Goal: Contribute content: Contribute content

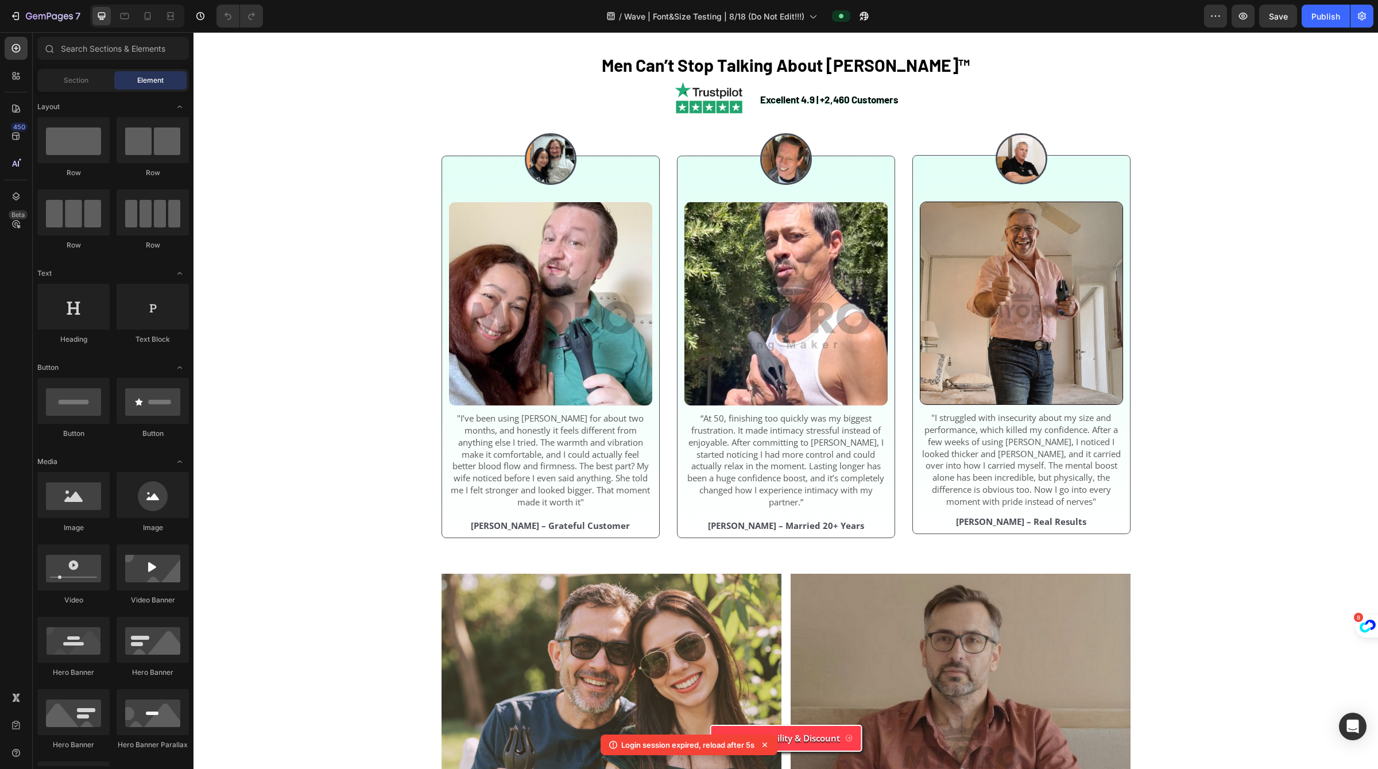
scroll to position [3634, 0]
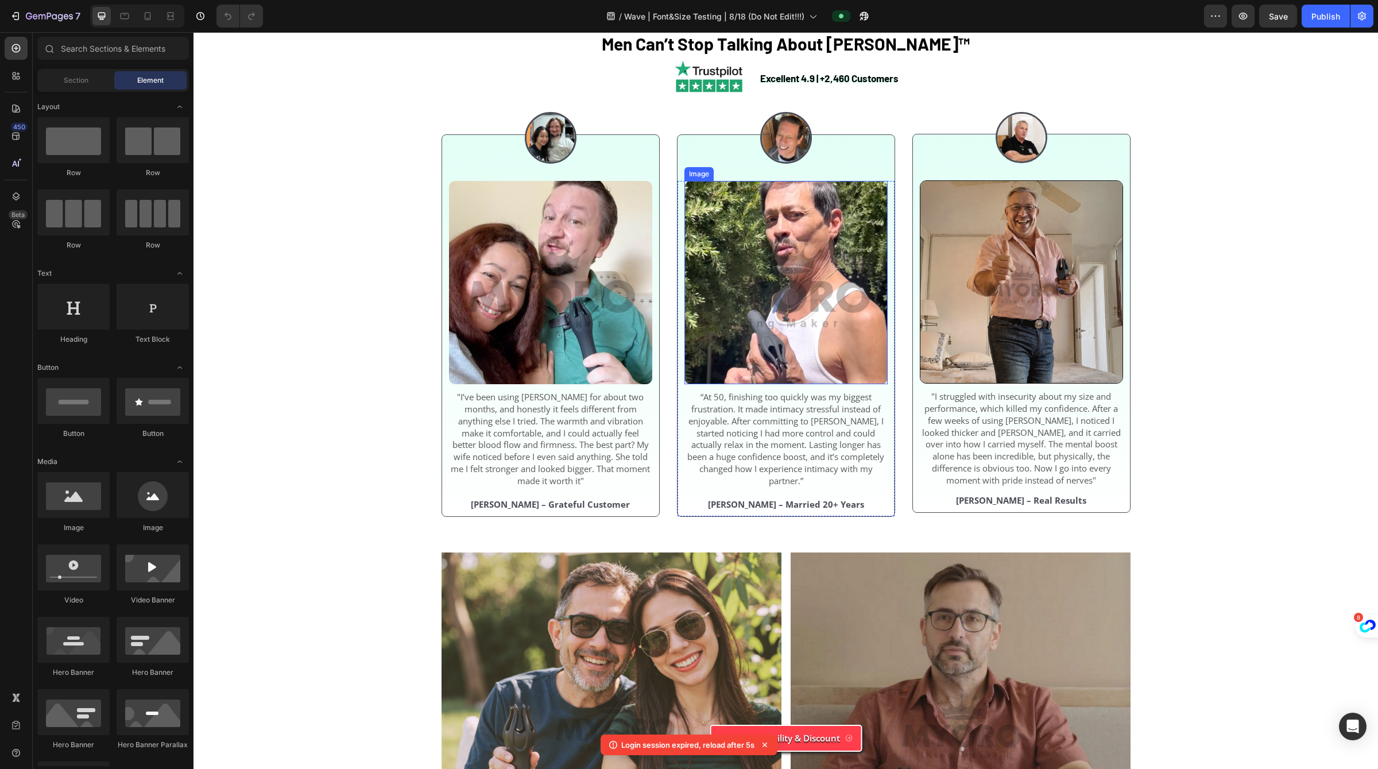
click at [534, 384] on img at bounding box center [550, 282] width 203 height 203
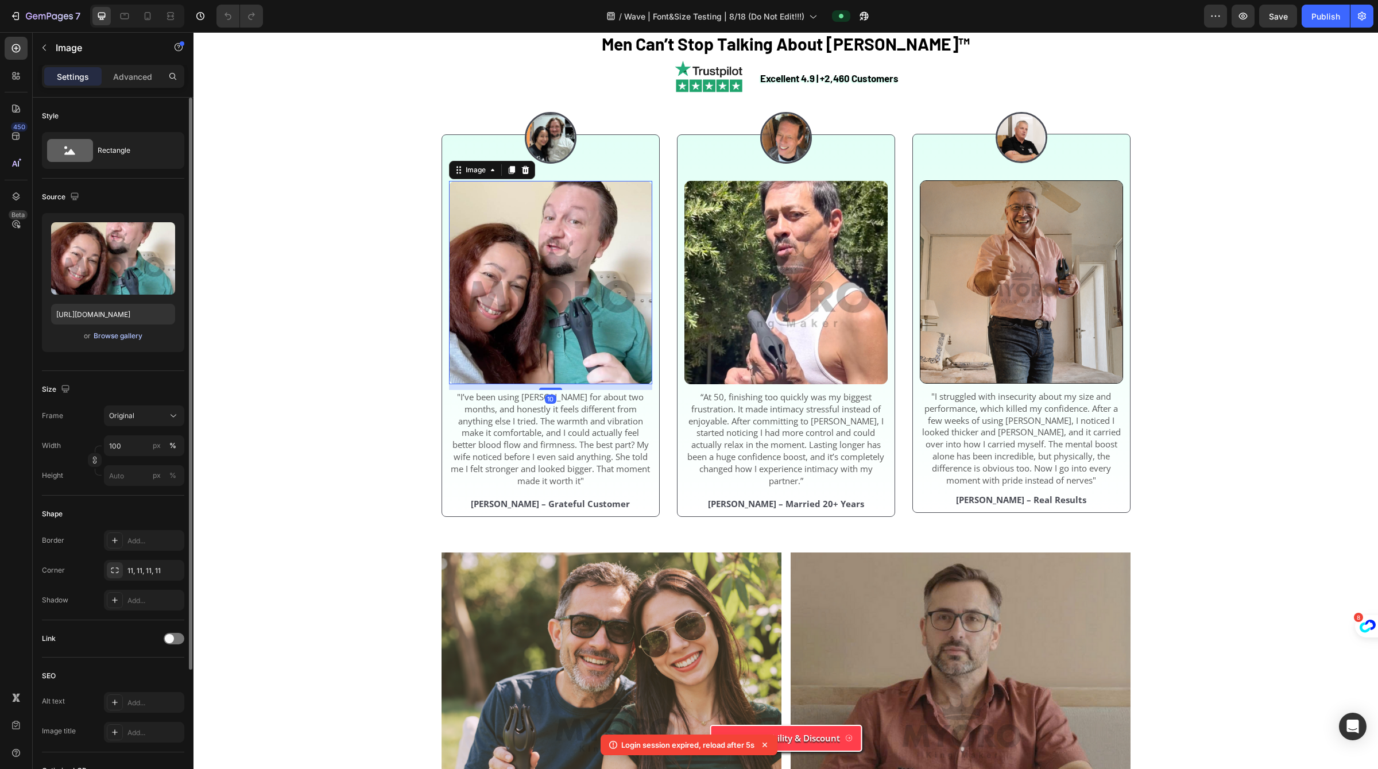
click at [125, 331] on div "Browse gallery" at bounding box center [118, 336] width 49 height 10
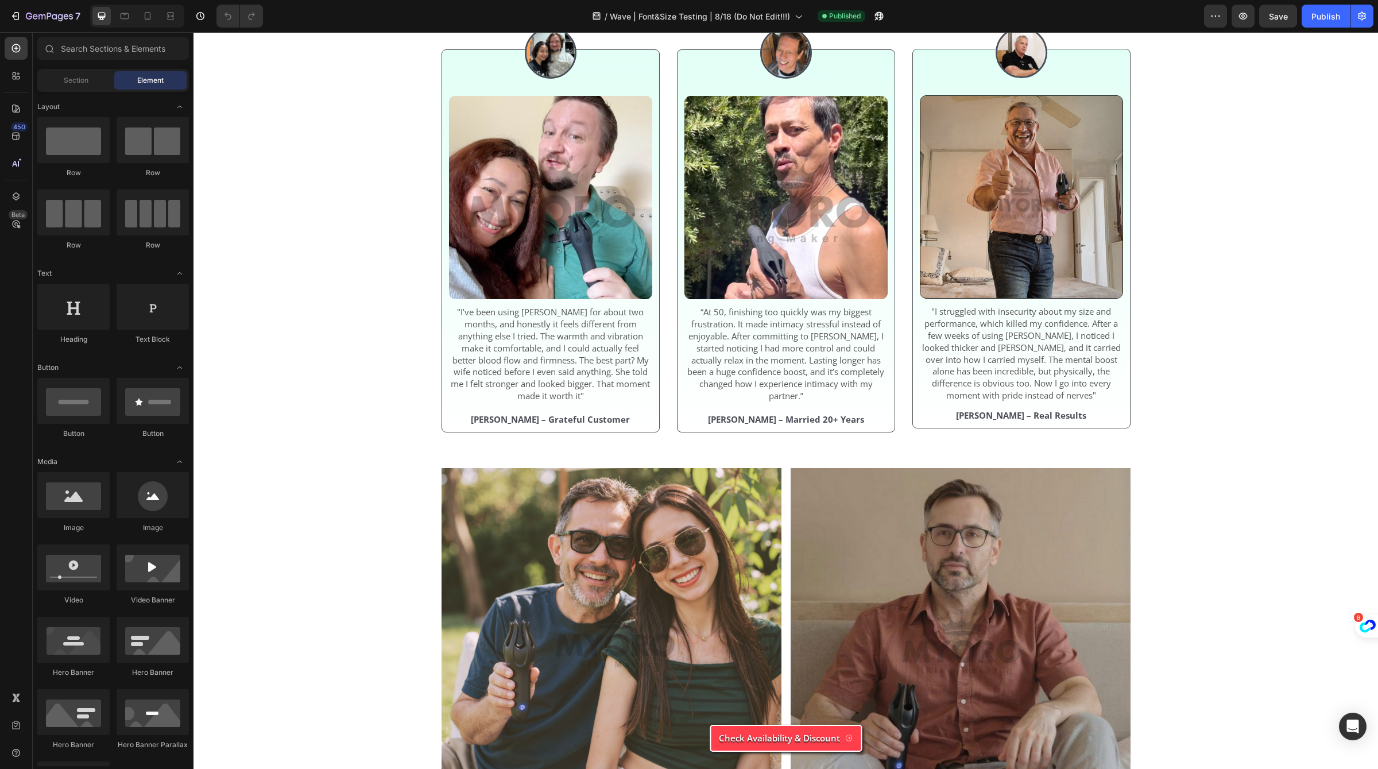
scroll to position [3949, 0]
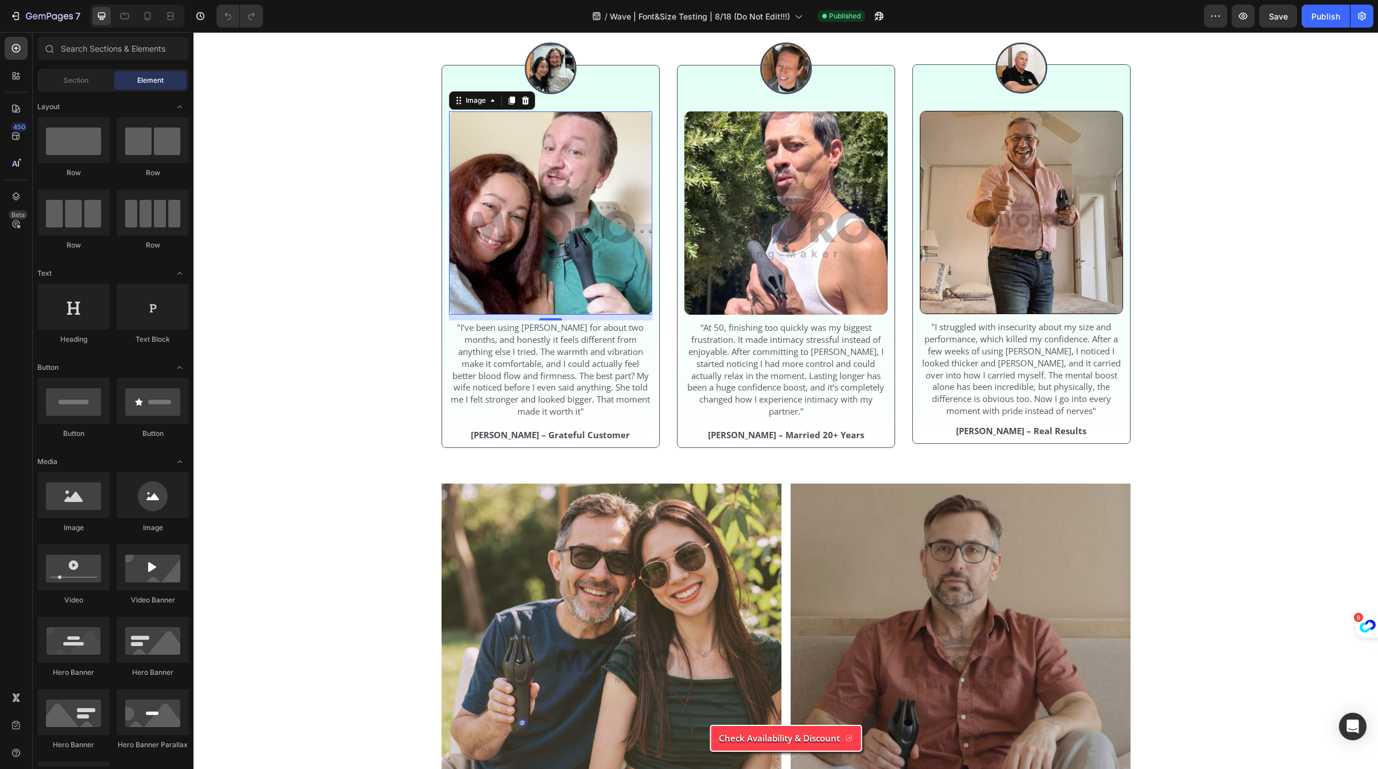
click at [543, 233] on img at bounding box center [550, 212] width 203 height 203
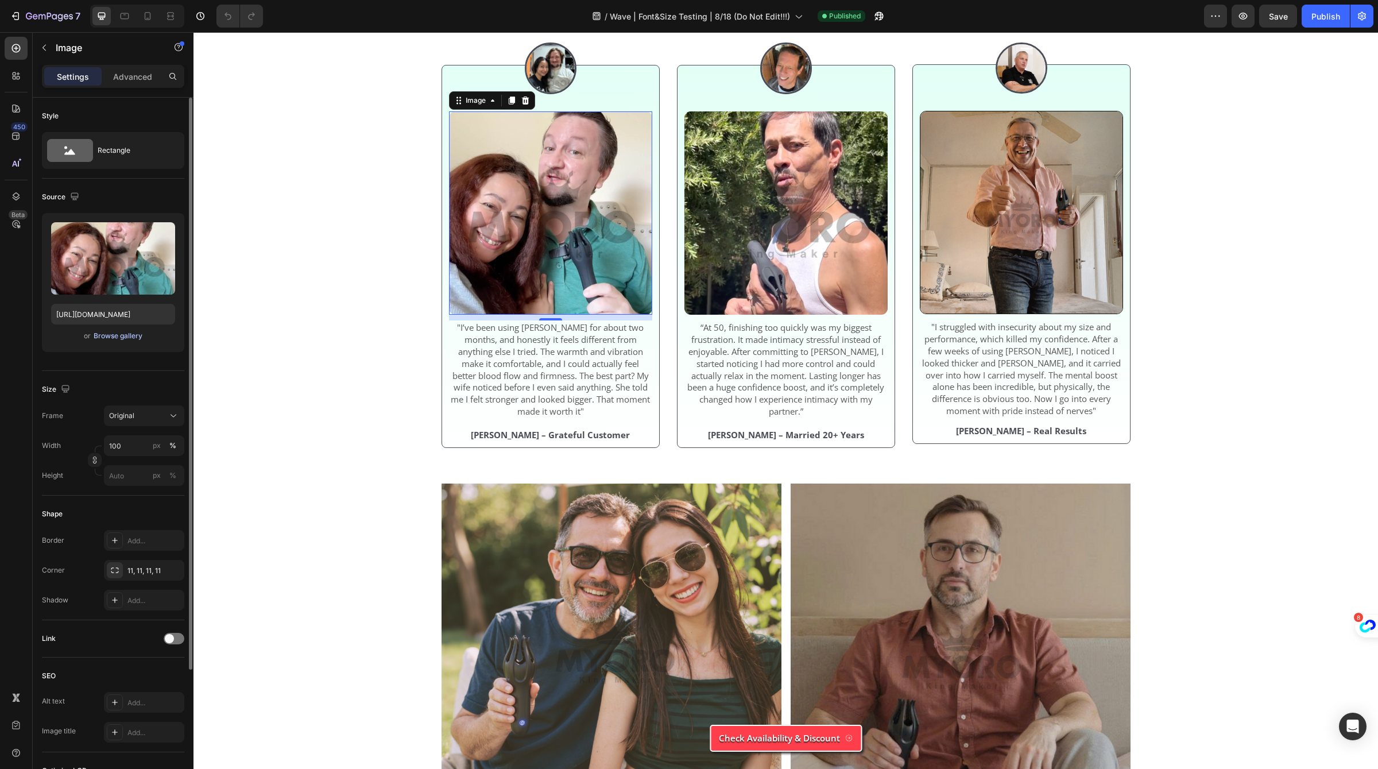
click at [137, 331] on div "Browse gallery" at bounding box center [118, 336] width 49 height 10
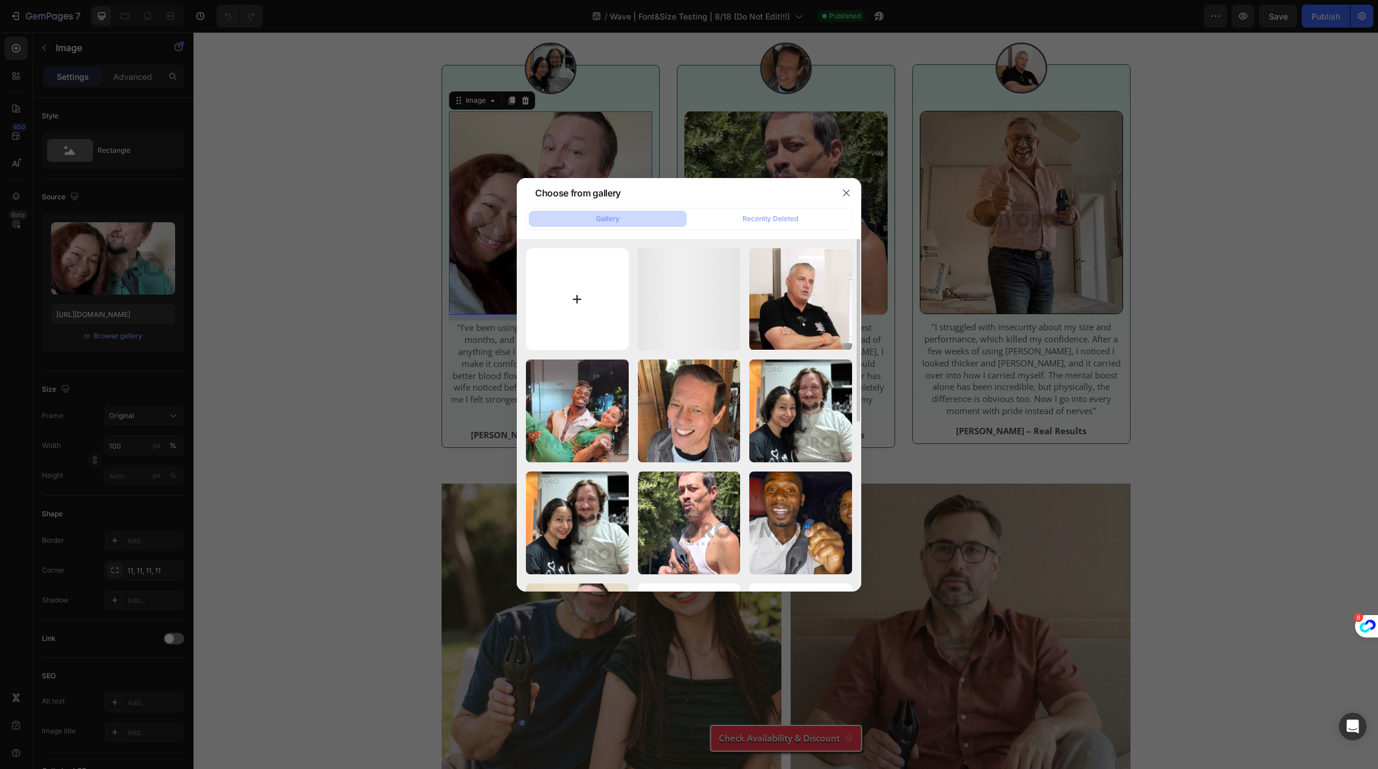
click at [603, 287] on input "file" at bounding box center [577, 299] width 103 height 103
click at [577, 282] on input "file" at bounding box center [577, 299] width 103 height 103
click at [544, 318] on input "file" at bounding box center [577, 299] width 103 height 103
type input "C:\fakepath\4.png"
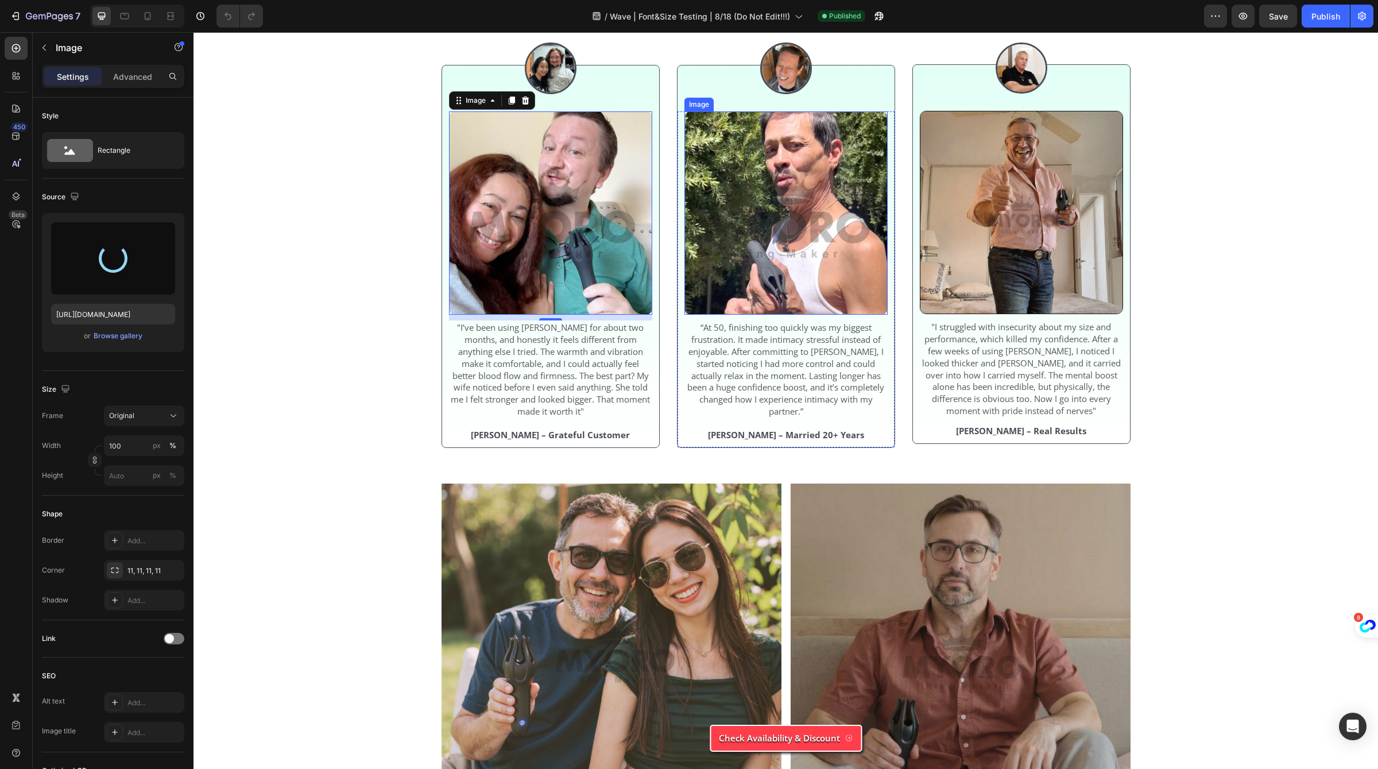
type input "https://cdn.shopify.com/s/files/1/0658/6377/8456/files/gempages_574935580928901…"
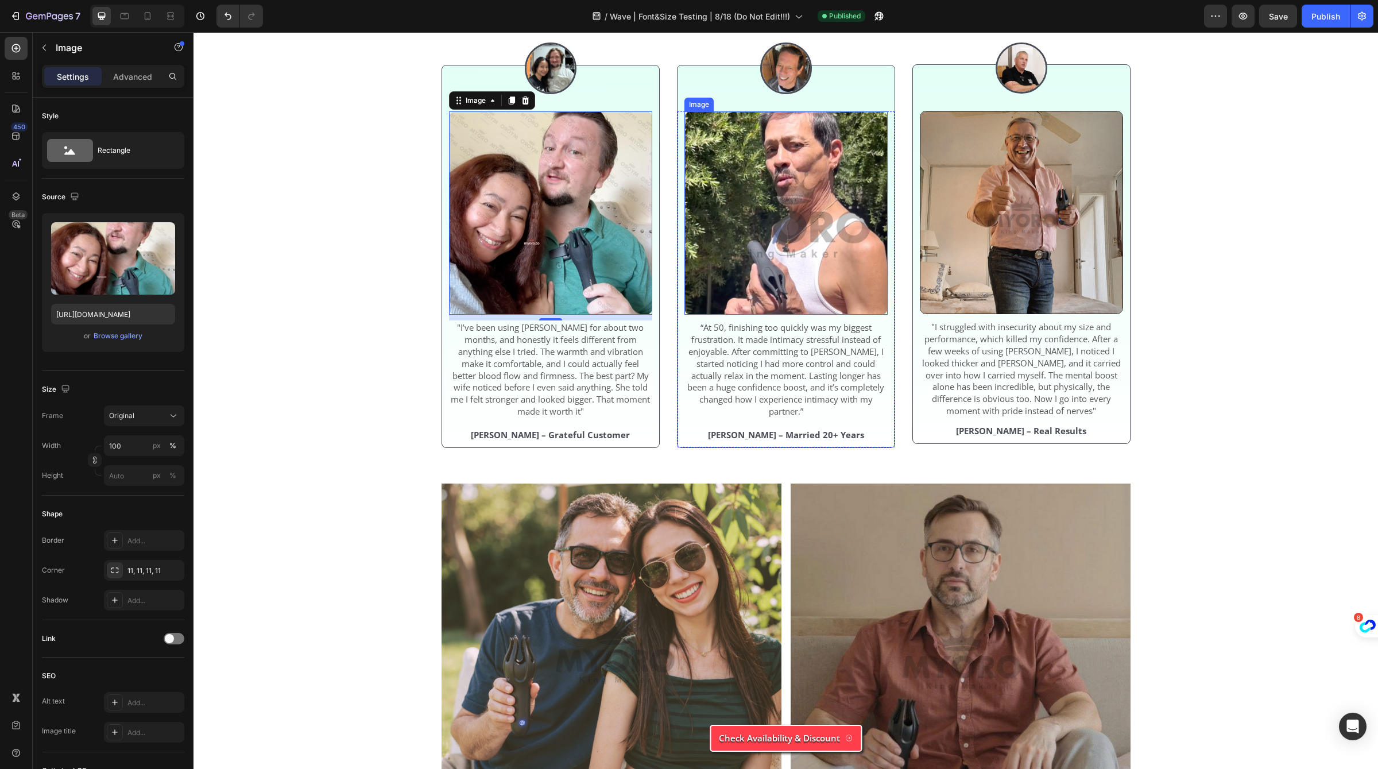
click at [733, 212] on img at bounding box center [786, 212] width 203 height 203
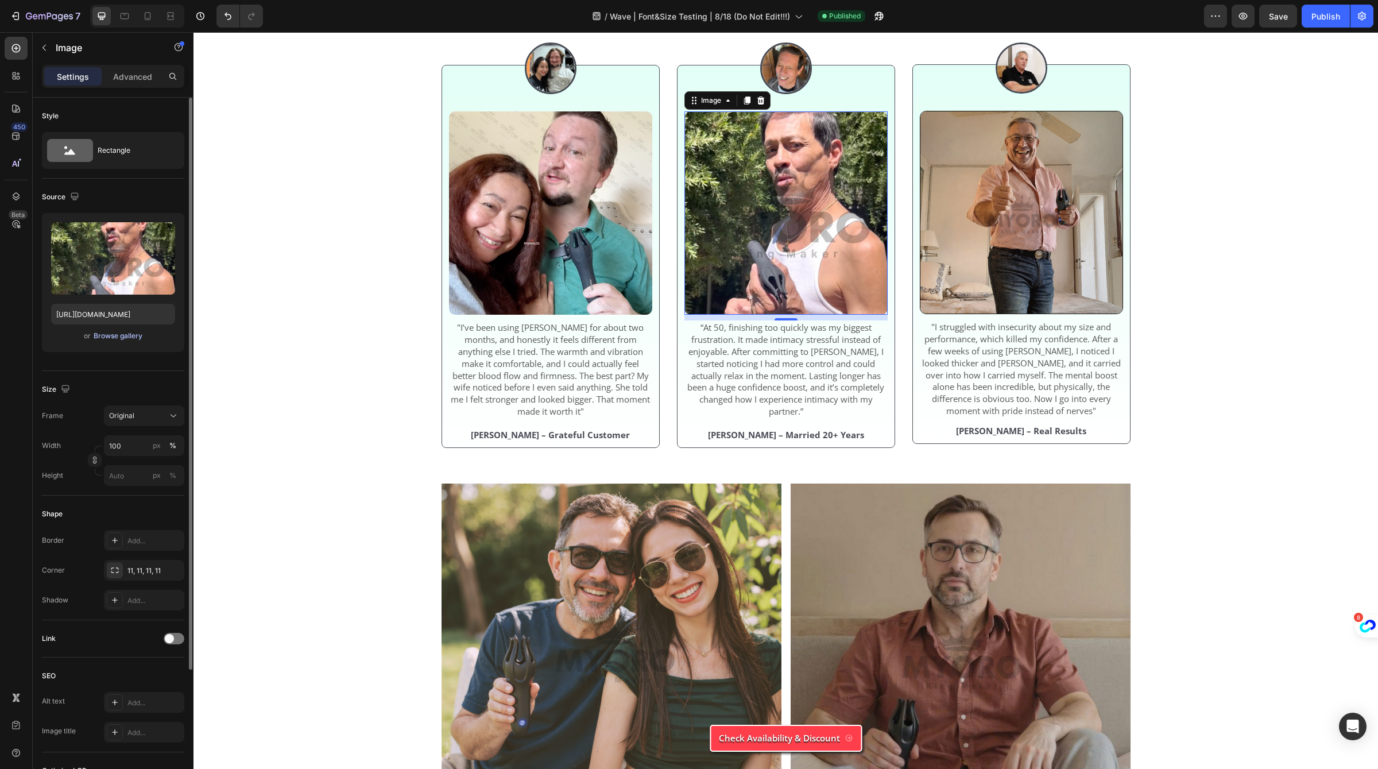
click at [123, 333] on div "Browse gallery" at bounding box center [118, 336] width 49 height 10
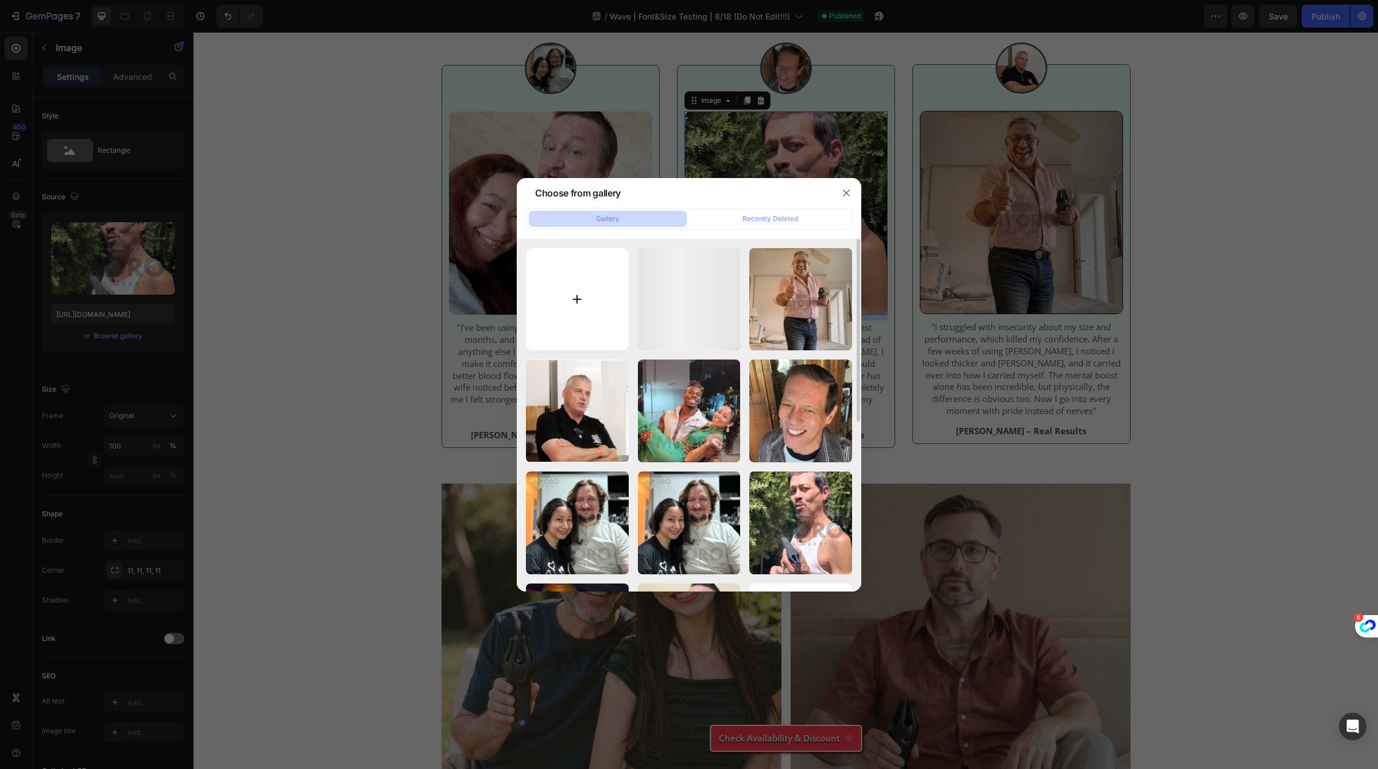
click at [597, 319] on input "file" at bounding box center [577, 299] width 103 height 103
type input "C:\fakepath\10.png"
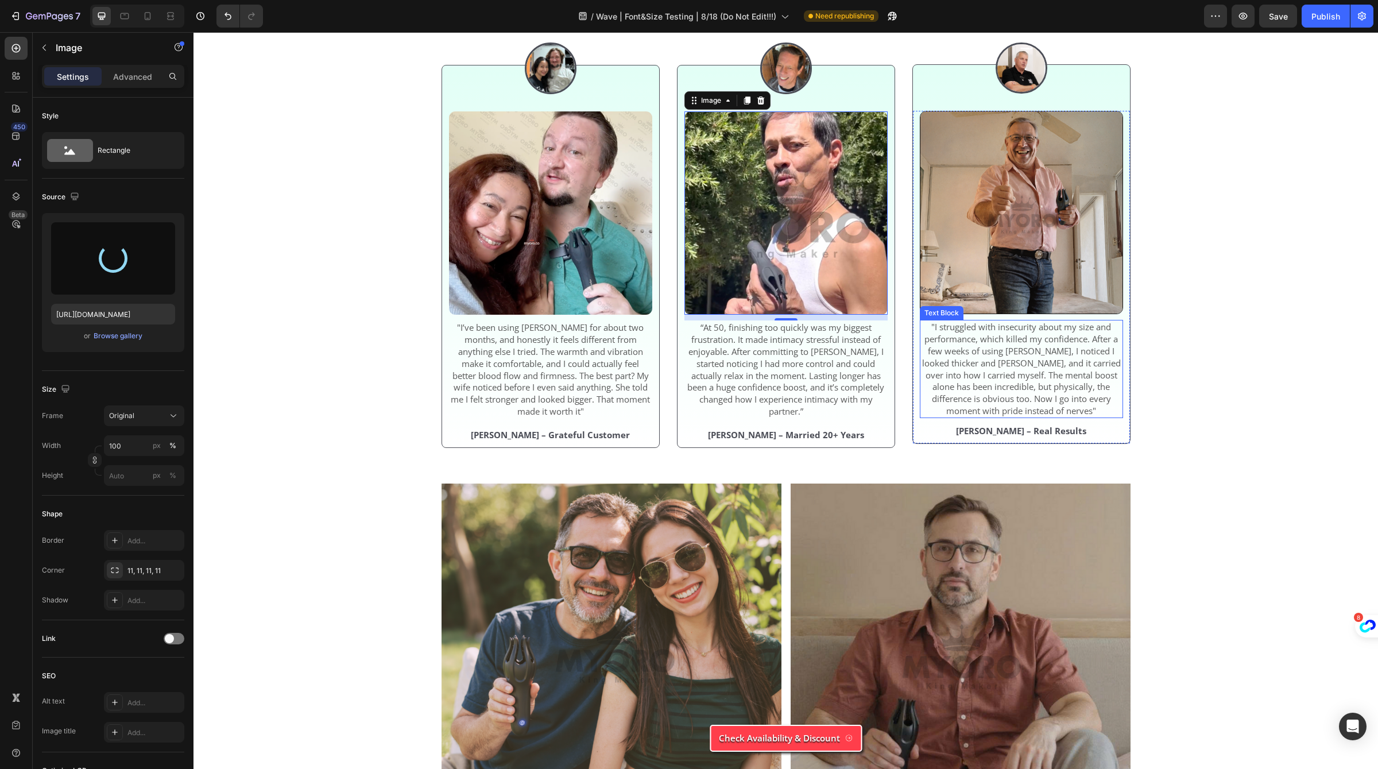
type input "https://cdn.shopify.com/s/files/1/0658/6377/8456/files/gempages_574935580928901…"
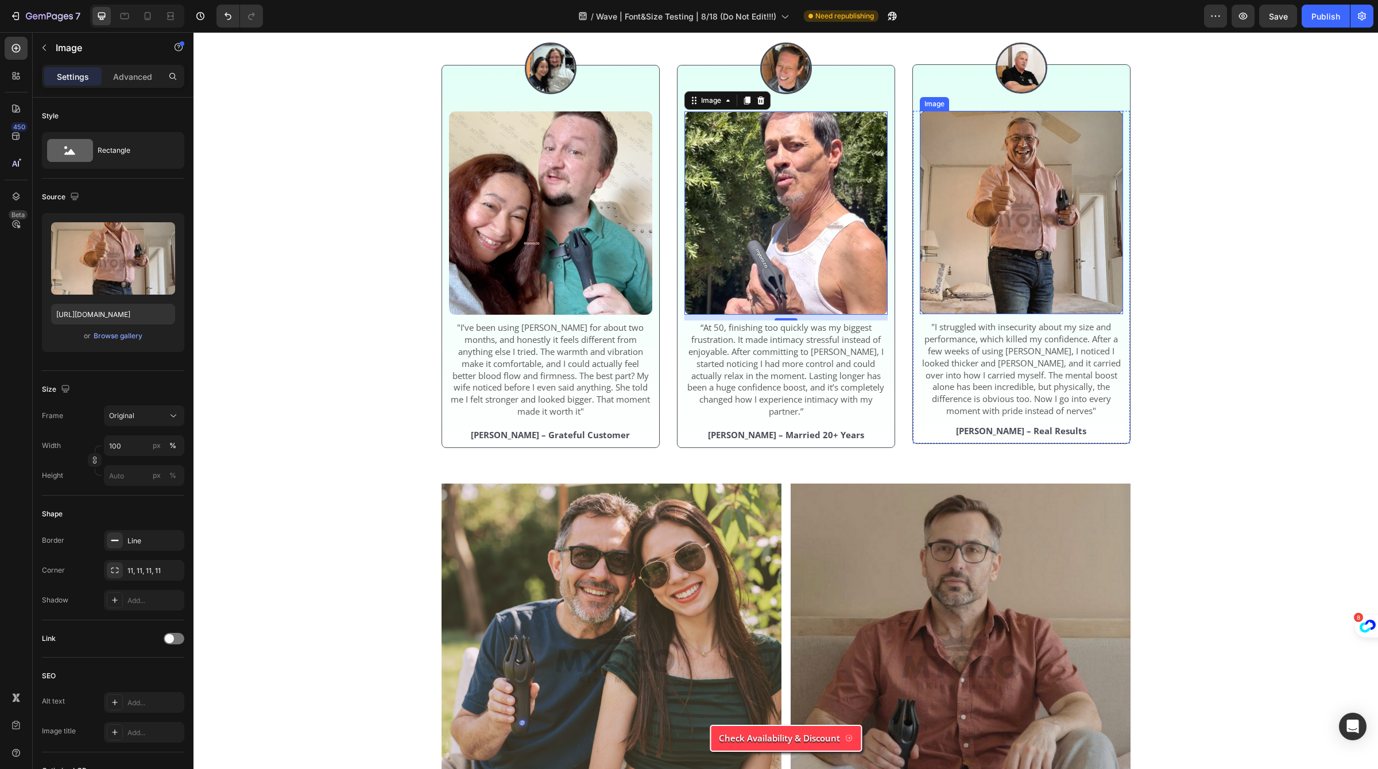
click at [1046, 161] on img at bounding box center [1021, 212] width 203 height 203
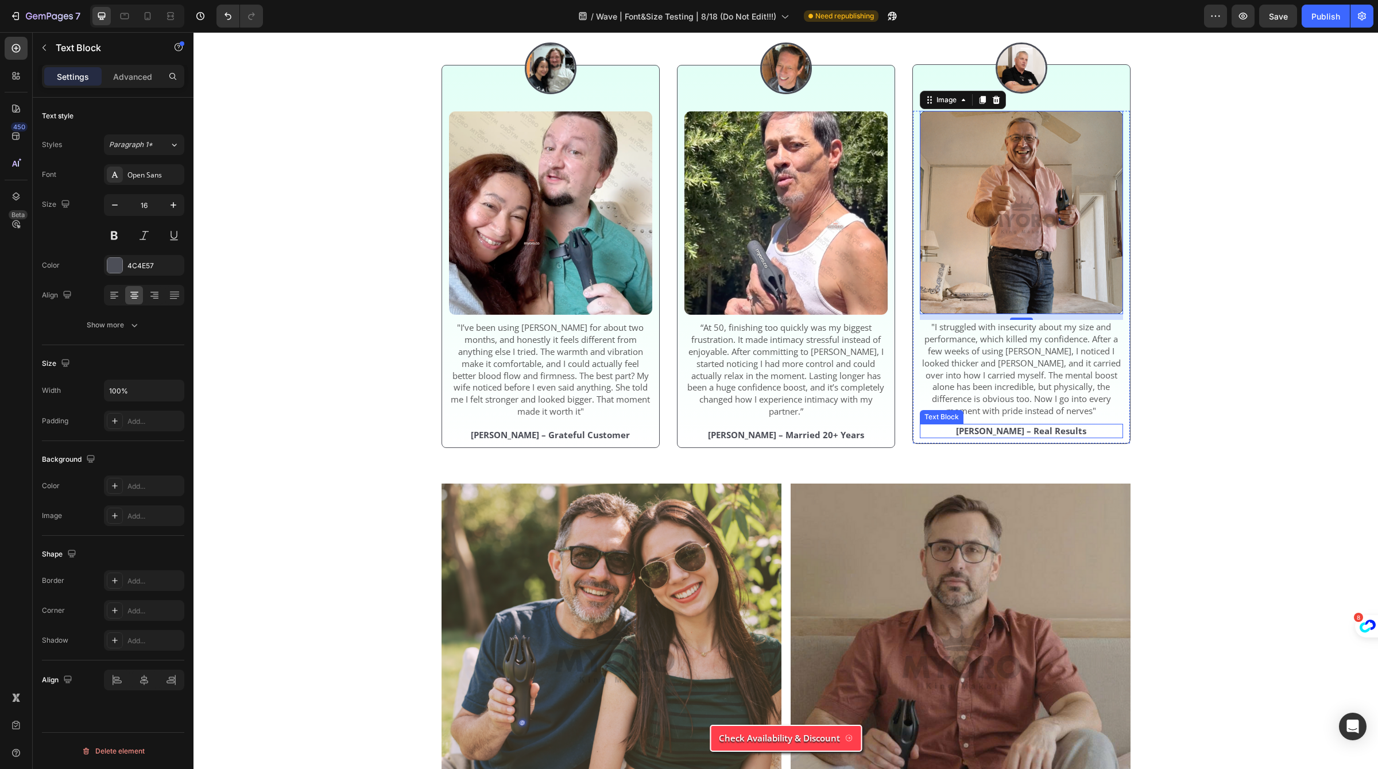
click at [1085, 437] on p "[PERSON_NAME] – Real Results" at bounding box center [1021, 431] width 201 height 12
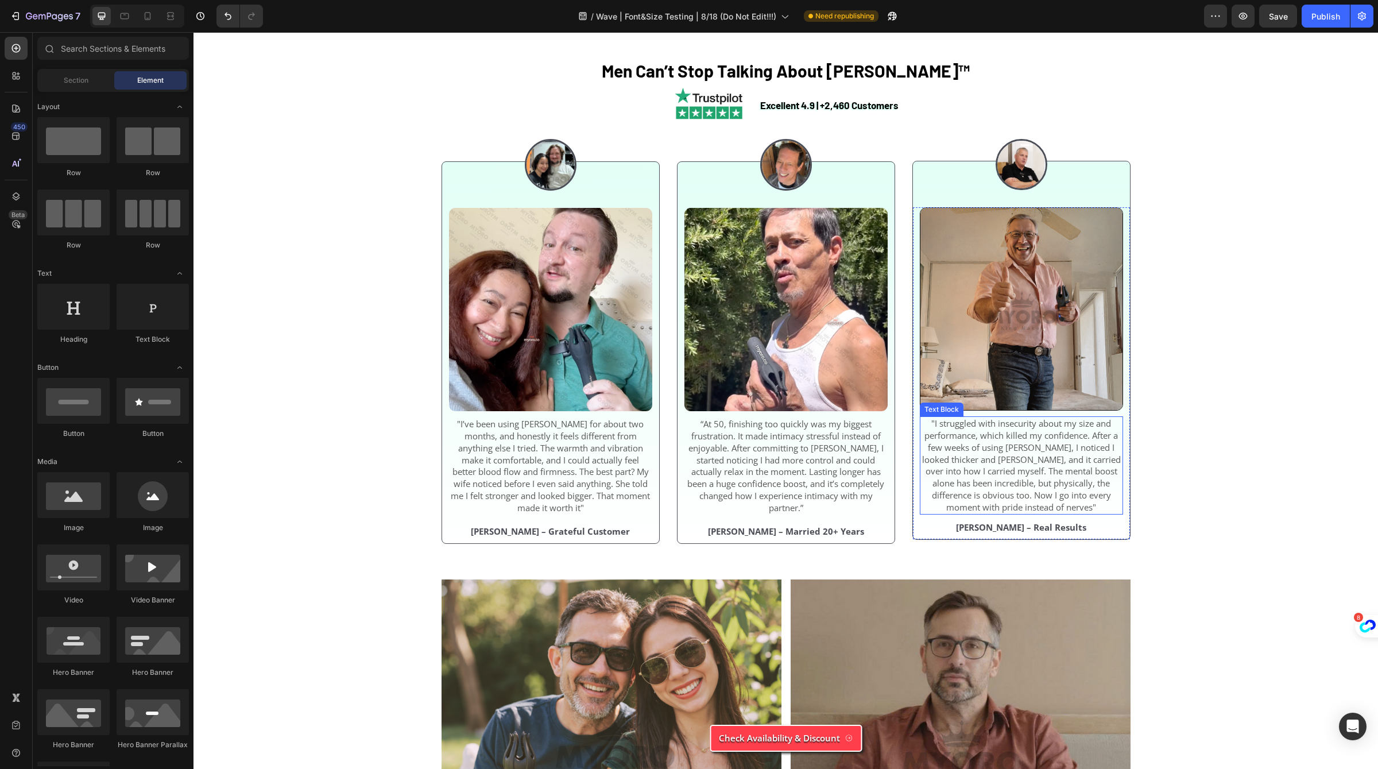
scroll to position [3578, 0]
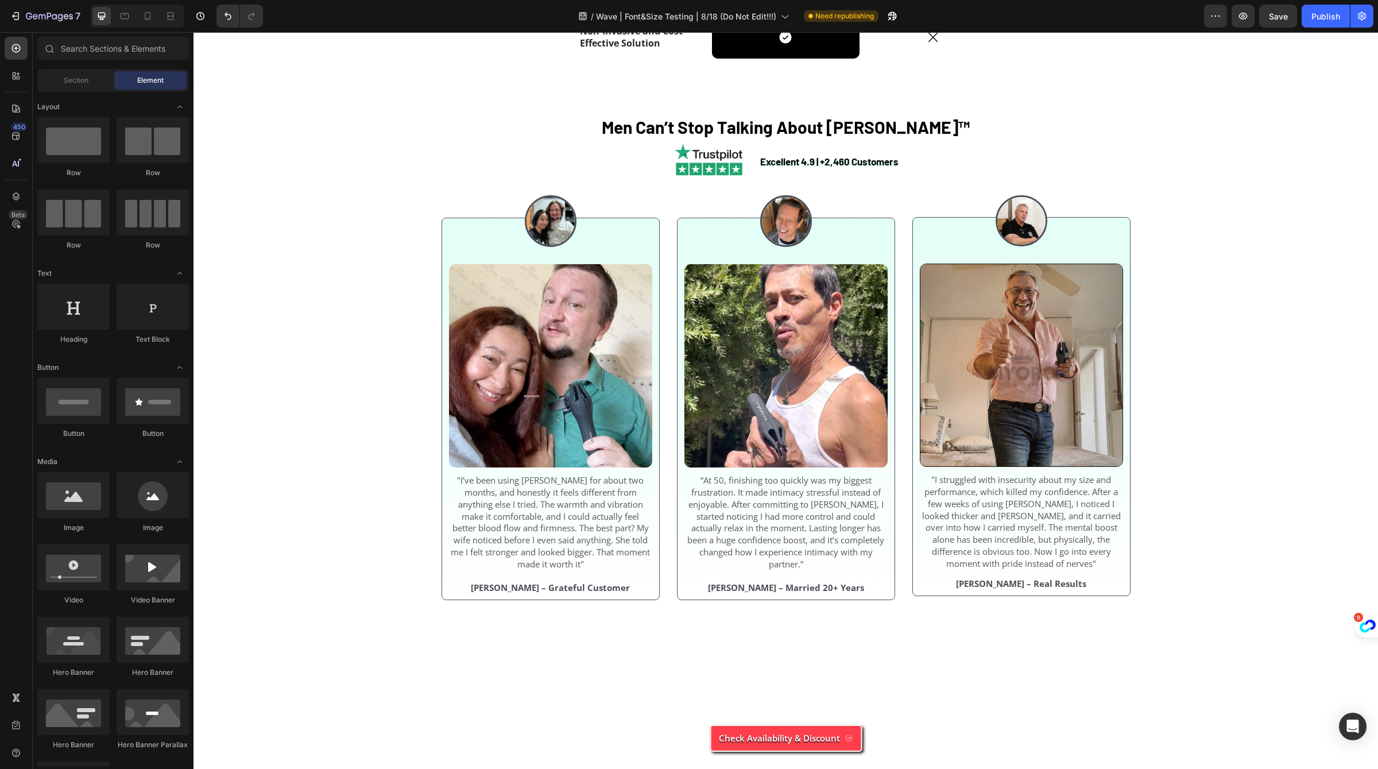
click at [1133, 474] on section "Men Can’t Stop Talking About Neuman™ Heading Excellent 4.9 | +2,460 Customers T…" at bounding box center [786, 366] width 708 height 504
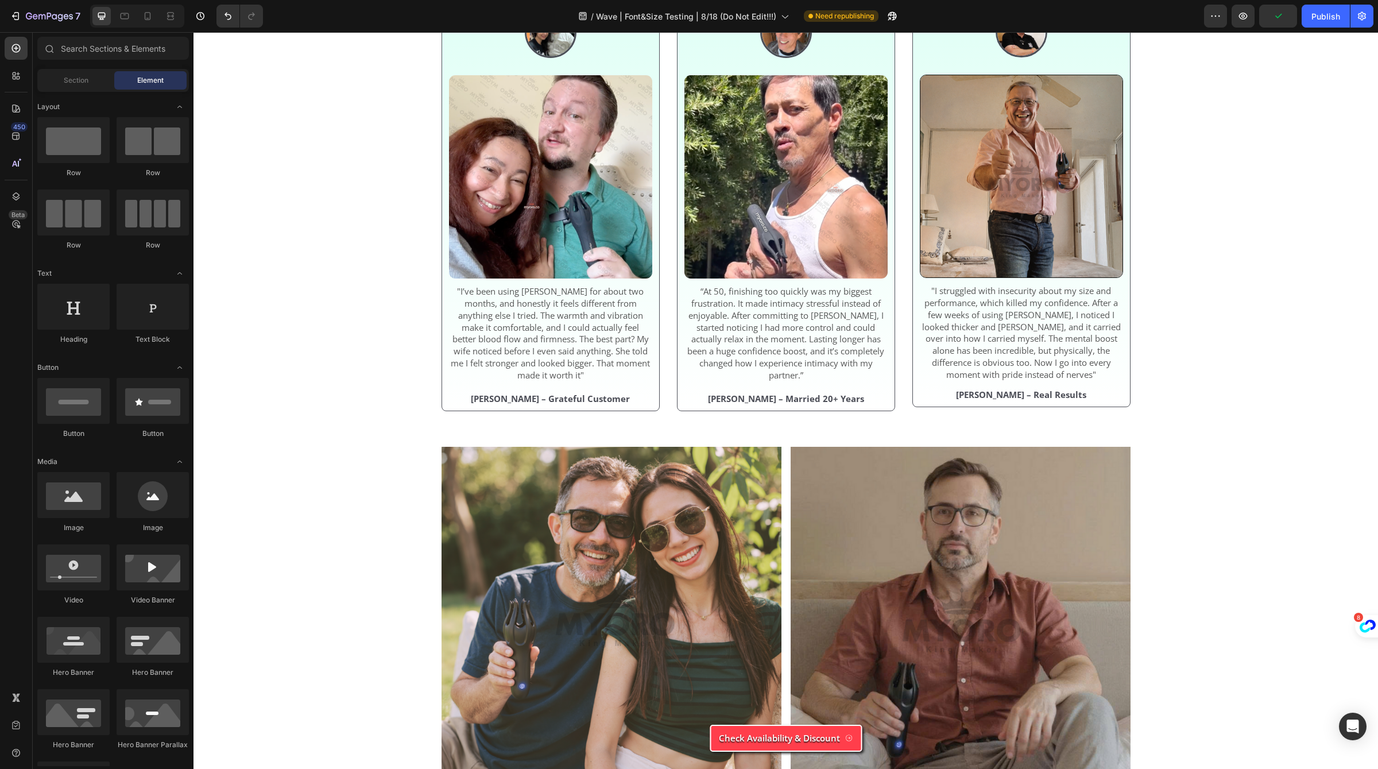
scroll to position [3771, 0]
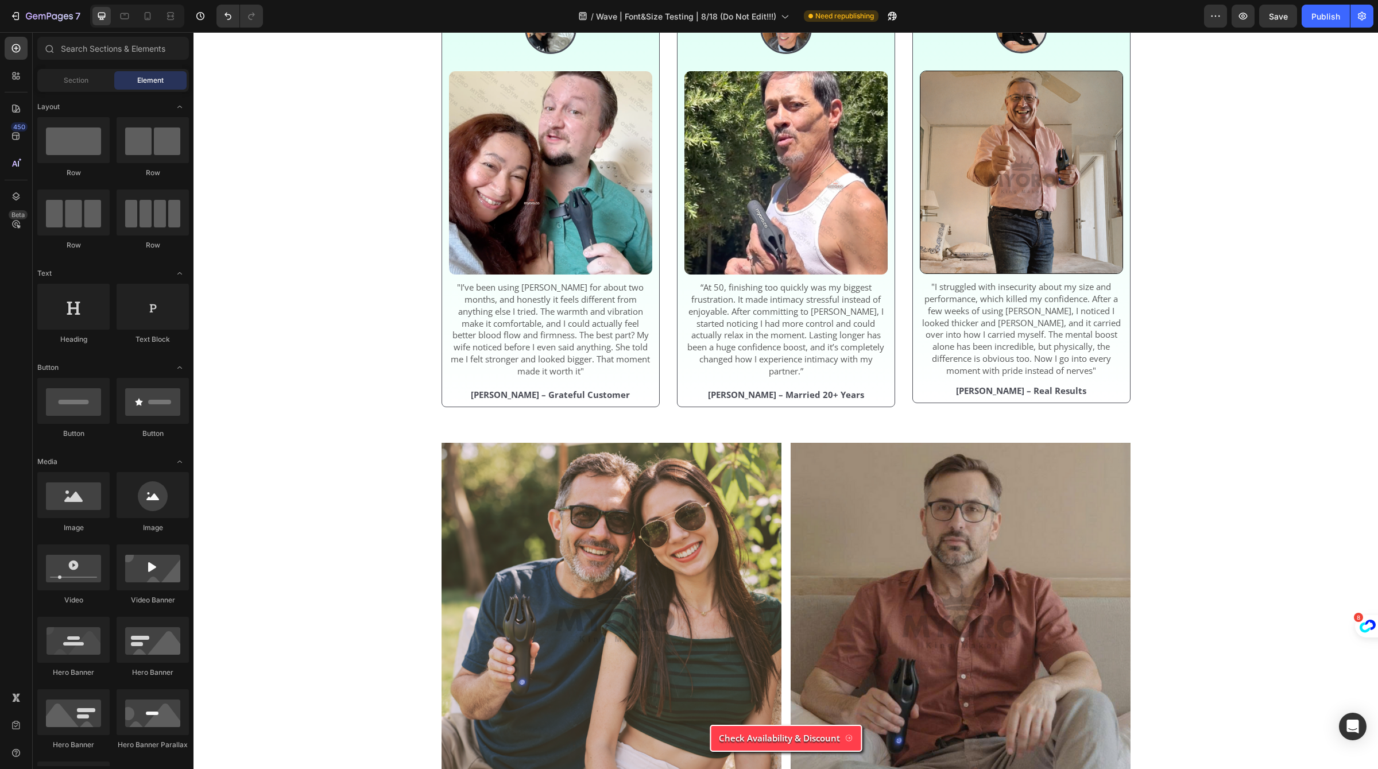
click at [438, 144] on section "Men Can’t Stop Talking About Neuman™ Heading Excellent 4.9 | +2,460 Customers T…" at bounding box center [786, 173] width 708 height 504
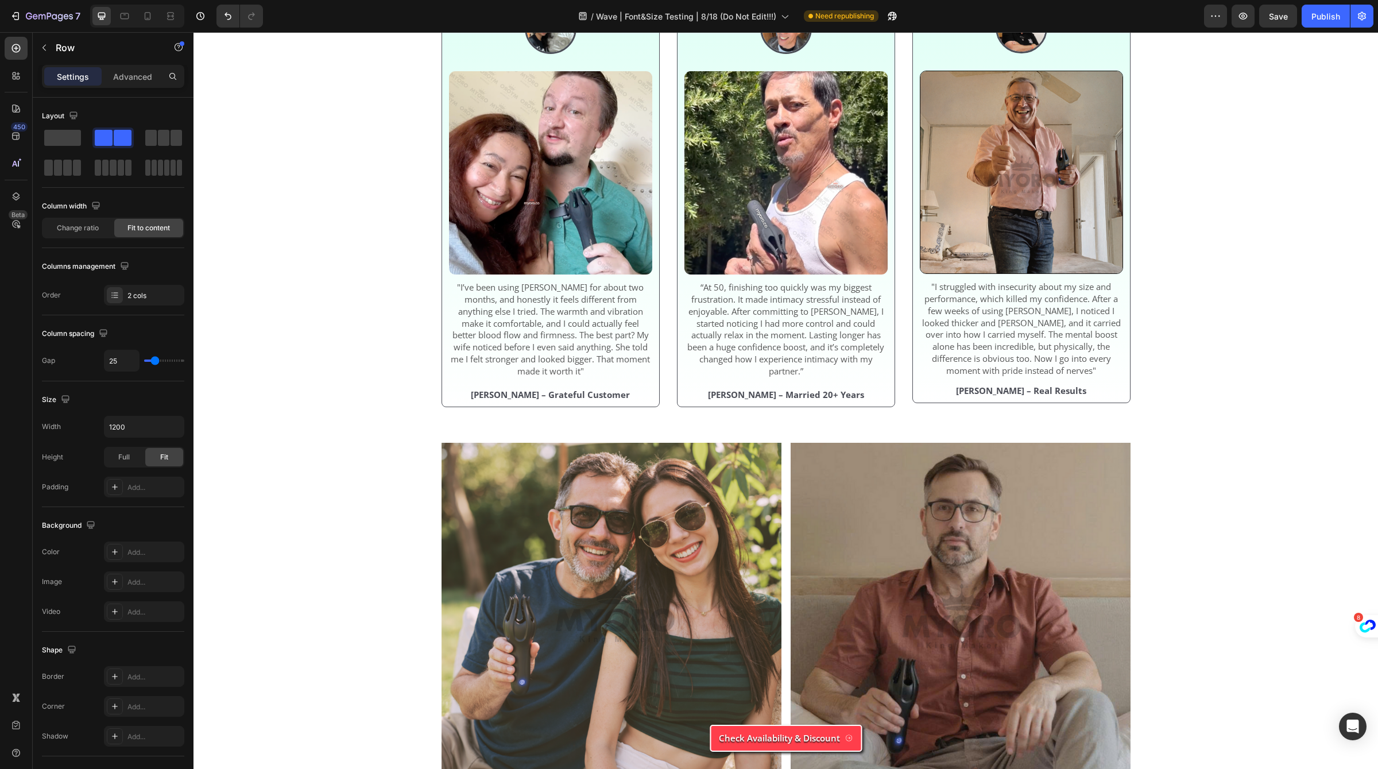
click at [432, 234] on section "Men Can’t Stop Talking About Neuman™ Heading Excellent 4.9 | +2,460 Customers T…" at bounding box center [786, 173] width 708 height 504
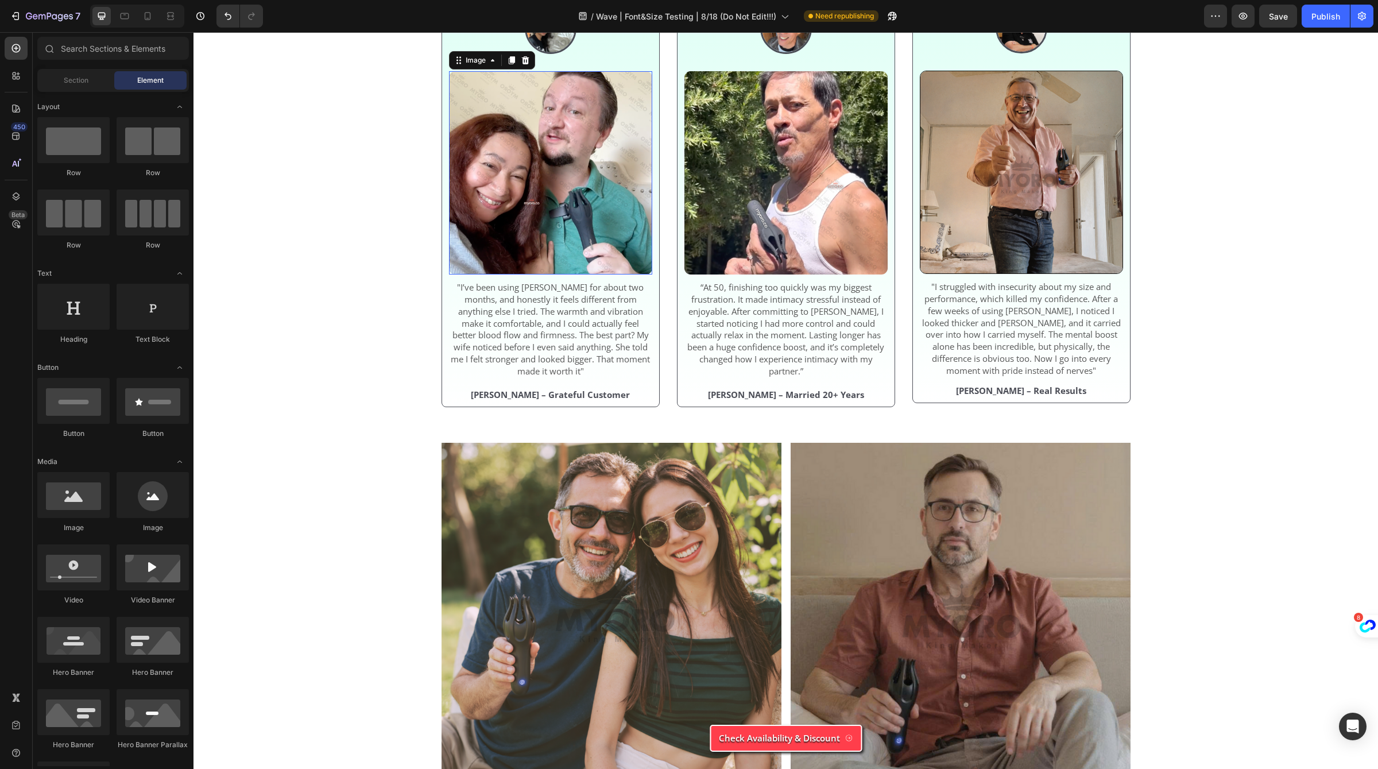
click at [542, 275] on img at bounding box center [550, 172] width 203 height 203
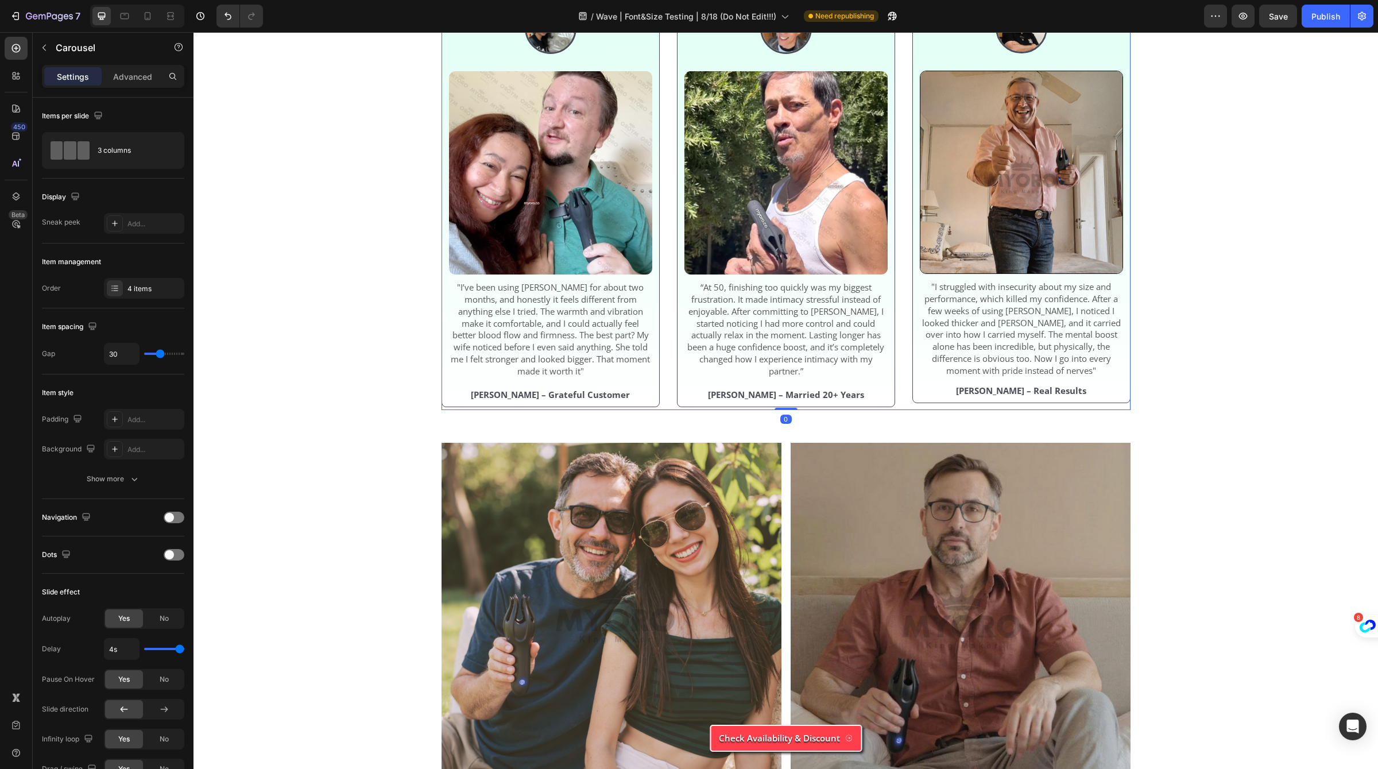
click at [667, 407] on div "Image Image "I’ve been using Neuman for about two months, and honestly it feels…" at bounding box center [786, 190] width 689 height 434
click at [149, 292] on div "4 items" at bounding box center [154, 289] width 54 height 10
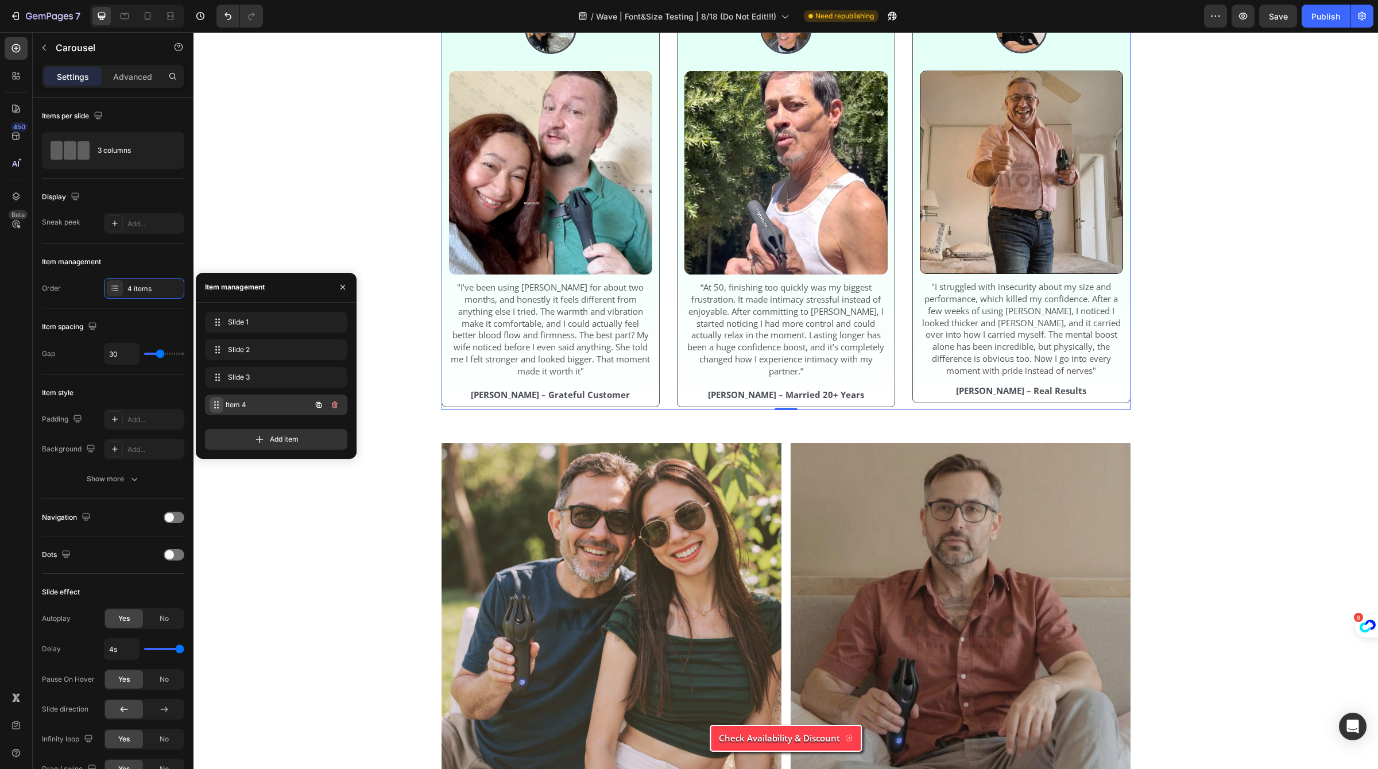
click at [224, 411] on div "Item 4 Item 4" at bounding box center [260, 405] width 101 height 16
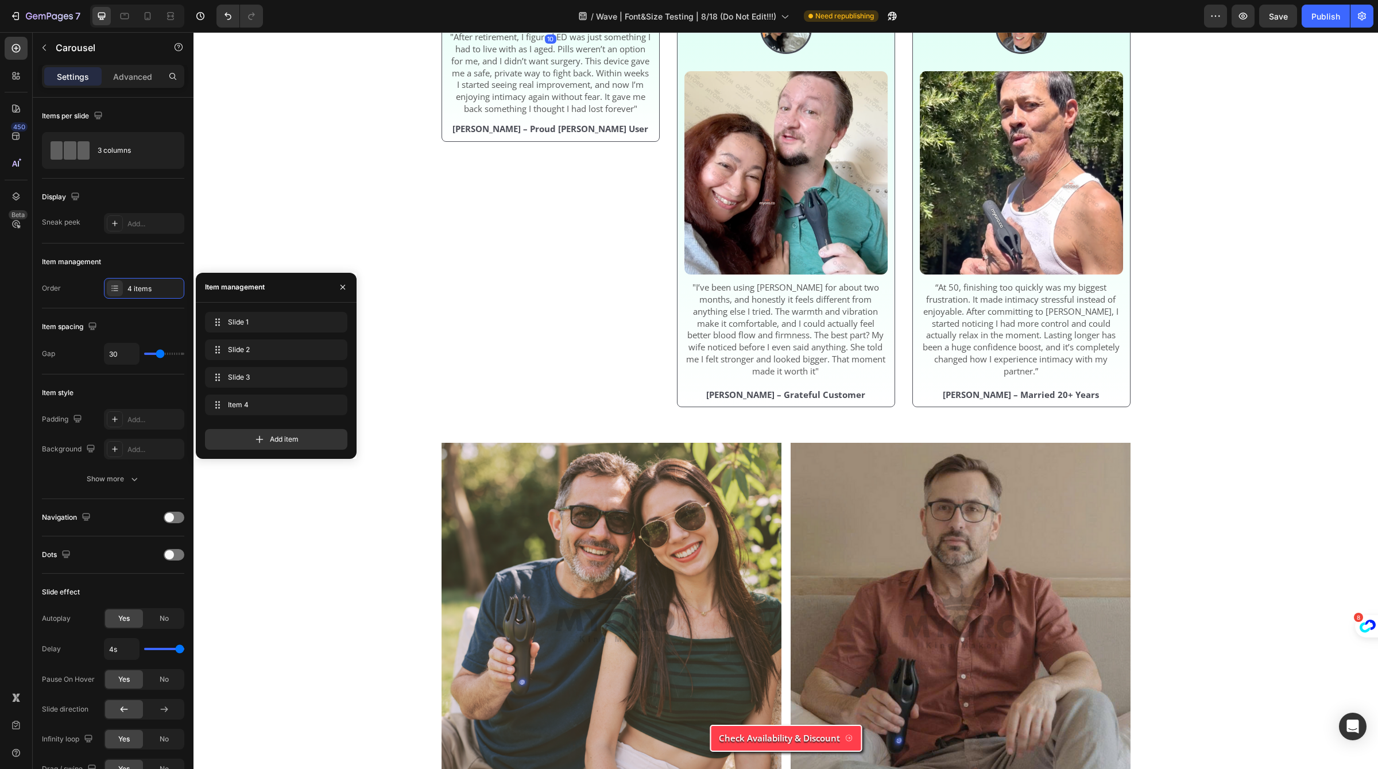
click at [501, 24] on img at bounding box center [550, 23] width 203 height 1
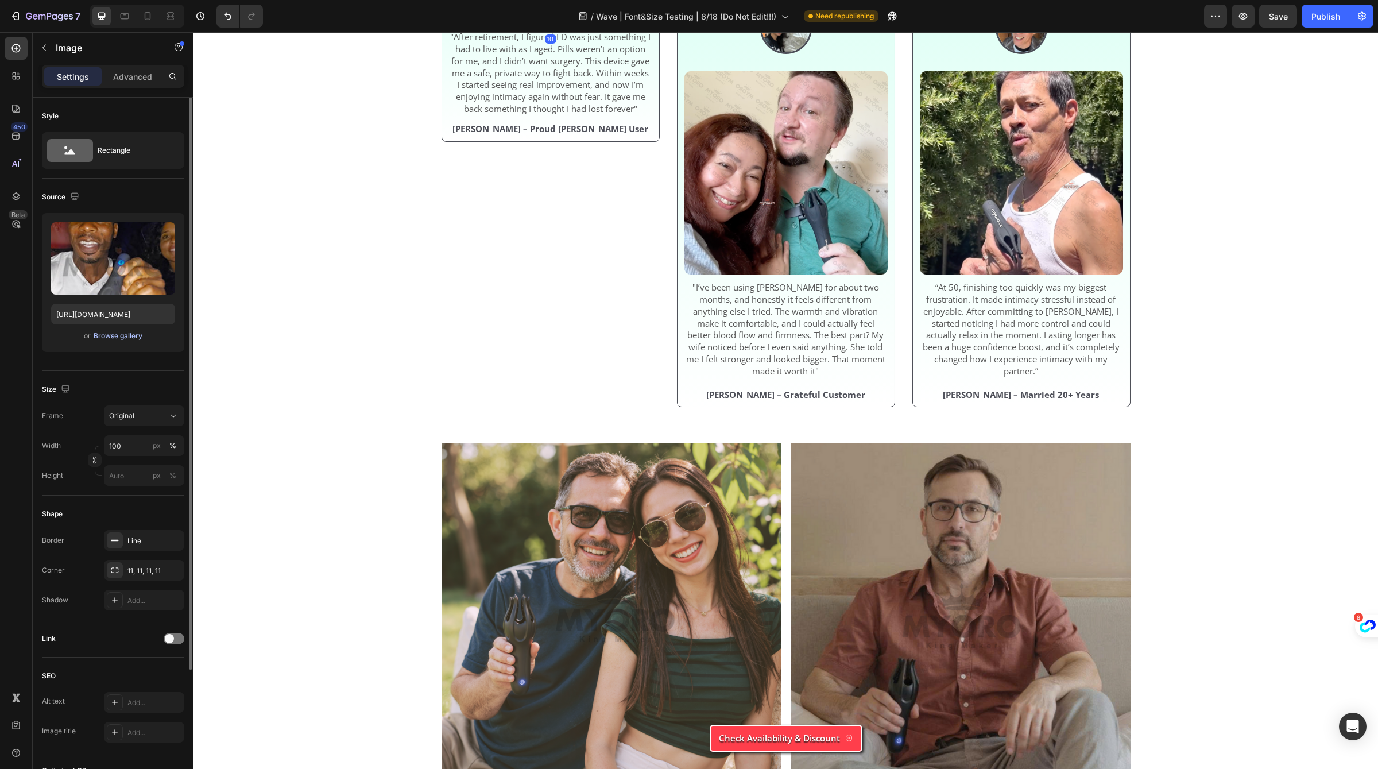
click at [135, 334] on div "Browse gallery" at bounding box center [118, 336] width 49 height 10
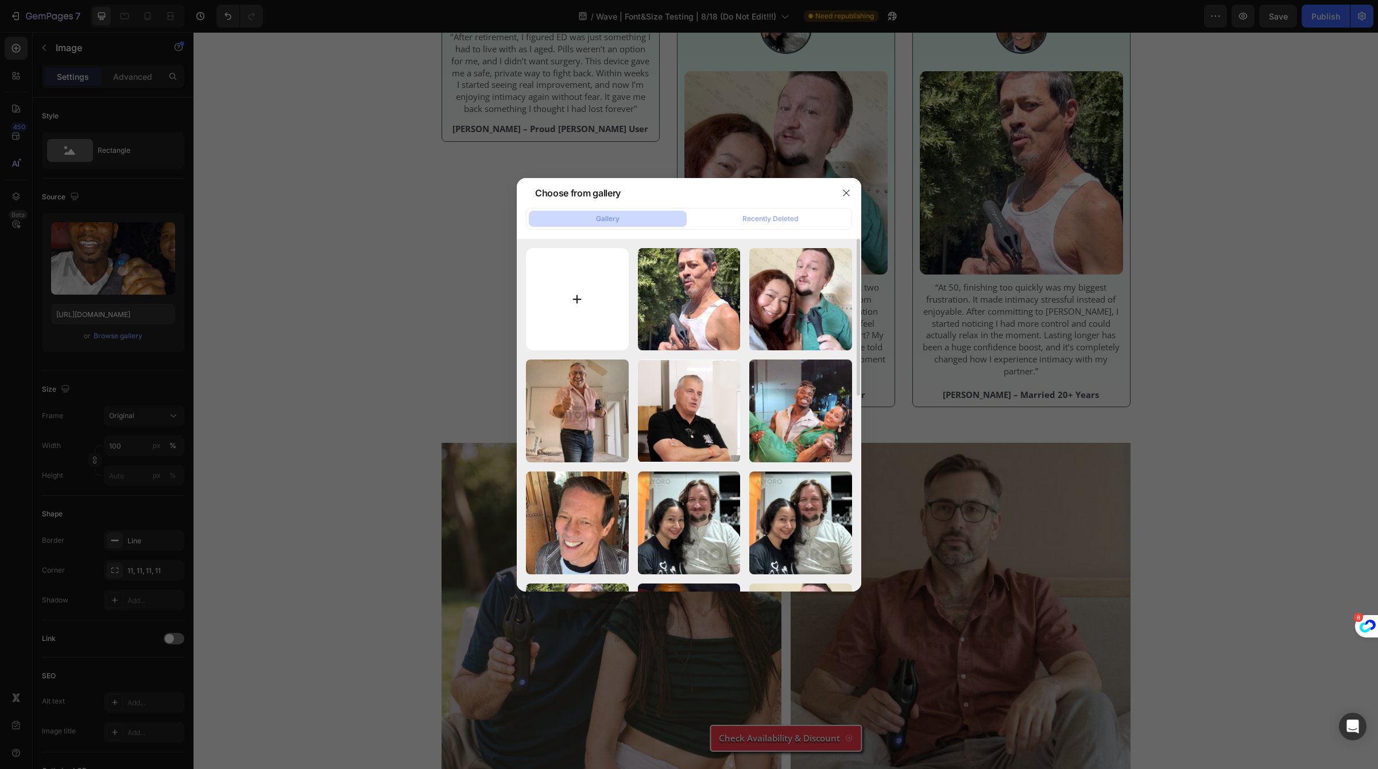
click at [563, 275] on input "file" at bounding box center [577, 299] width 103 height 103
type input "C:\fakepath\2.png"
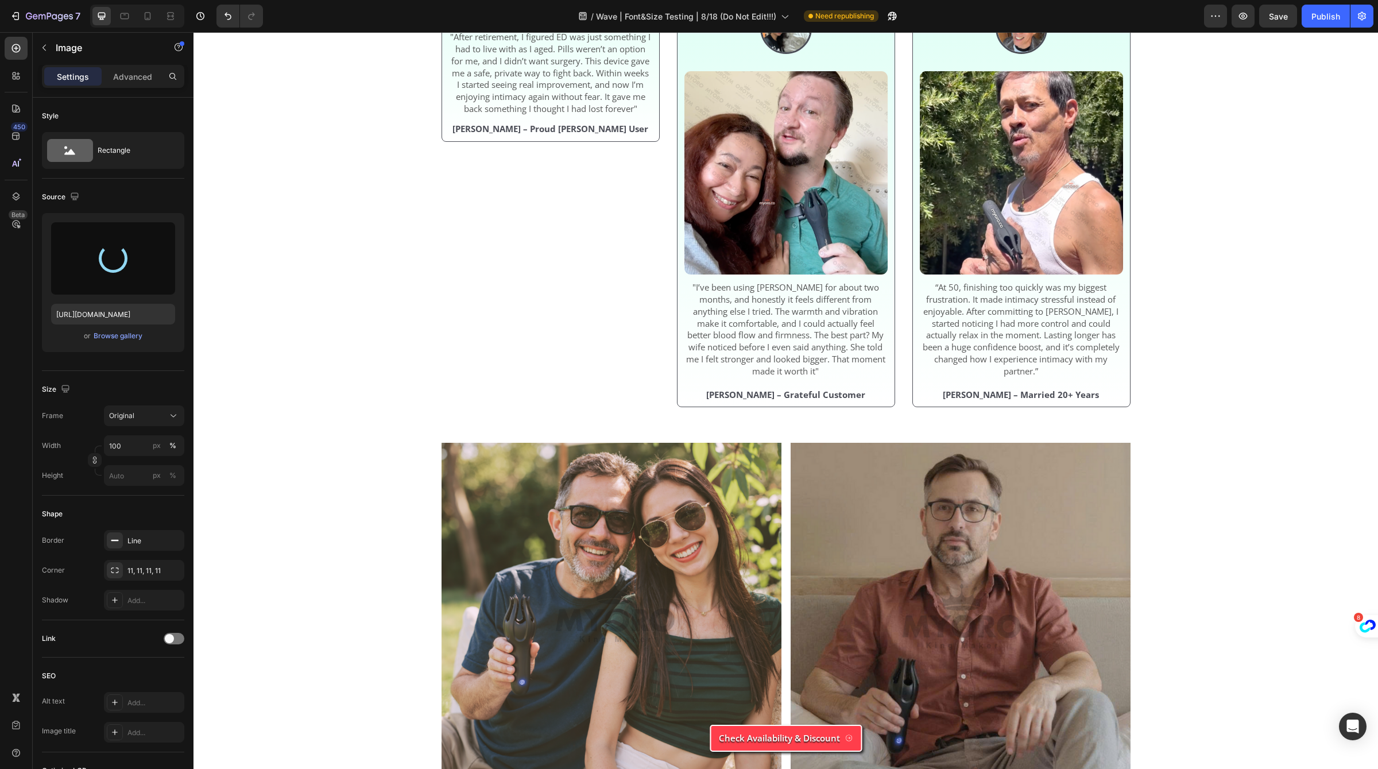
type input "https://cdn.shopify.com/s/files/1/0658/6377/8456/files/gempages_574935580928901…"
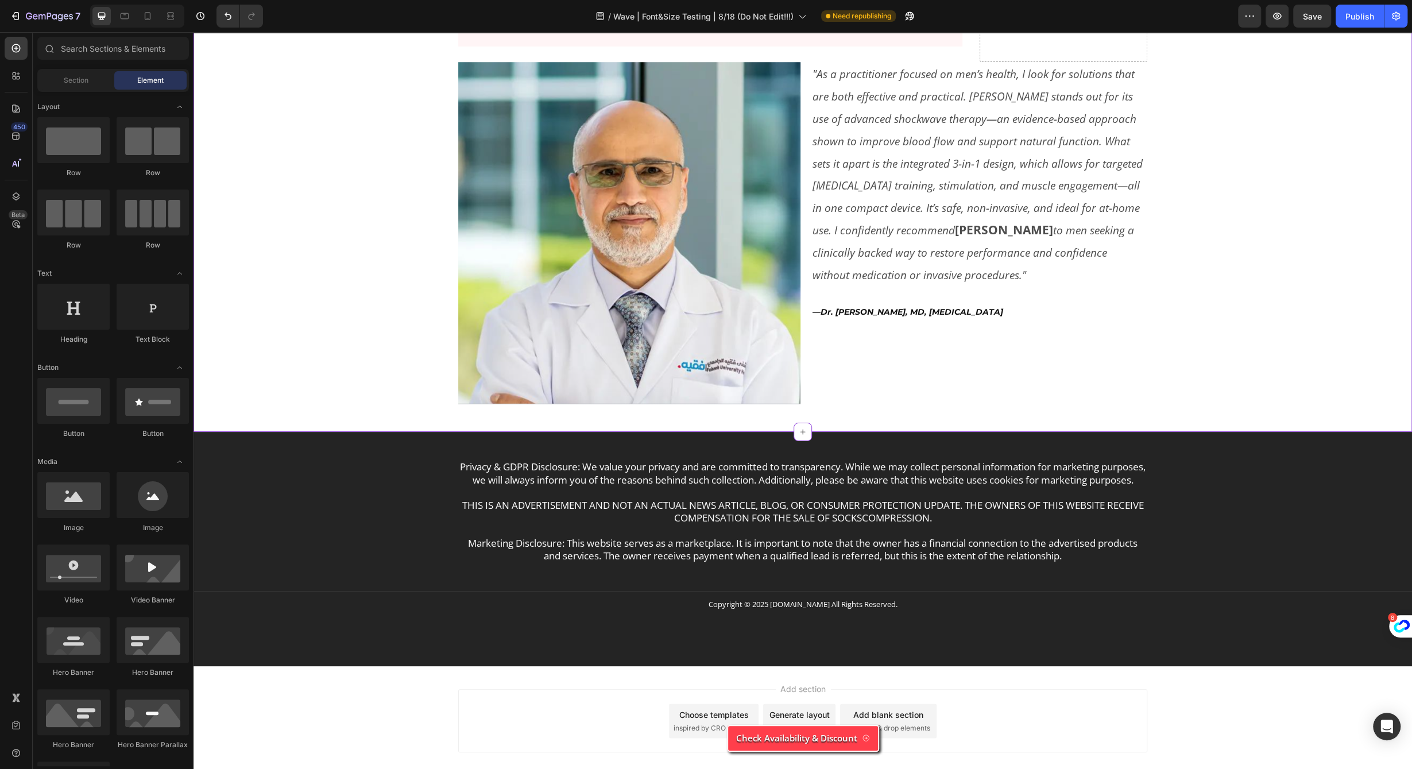
scroll to position [5557, 0]
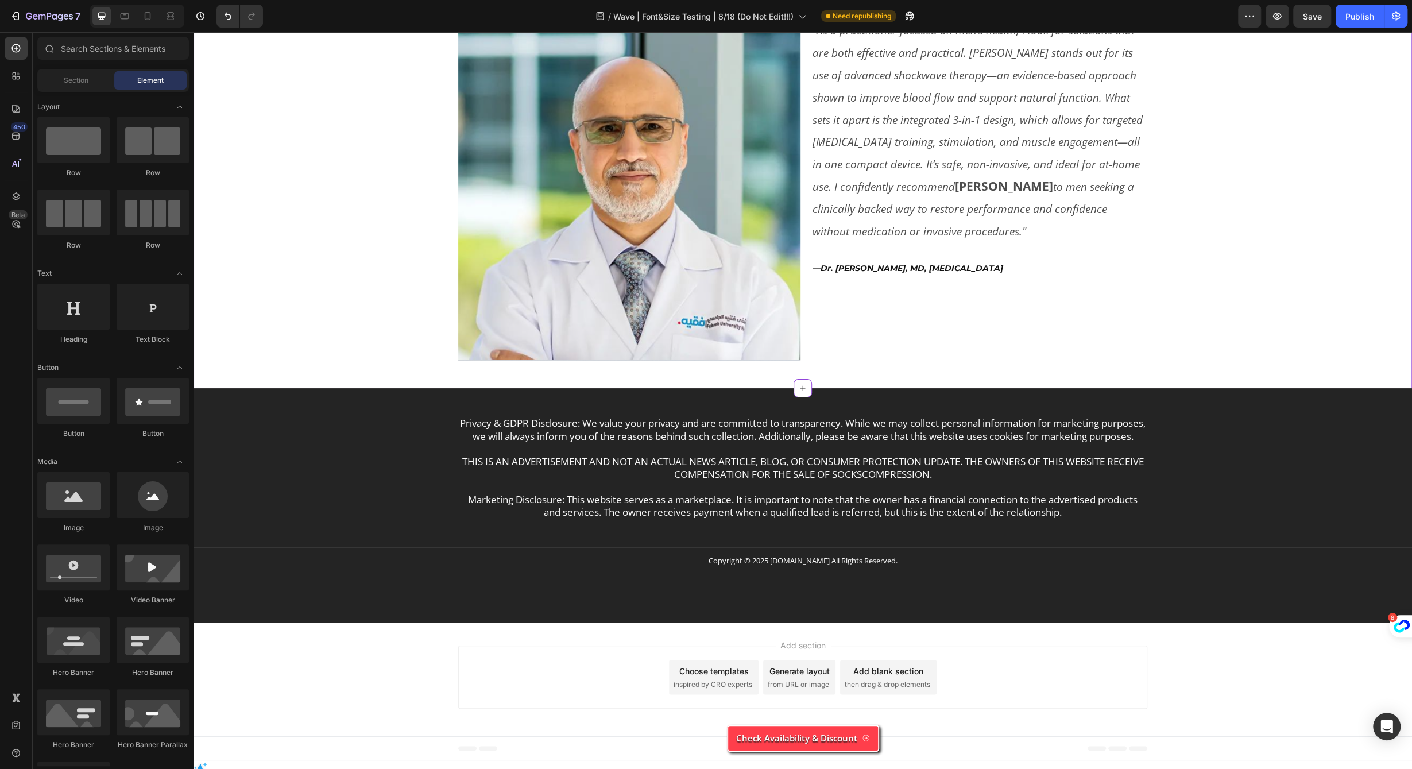
click at [692, 361] on img at bounding box center [629, 189] width 342 height 342
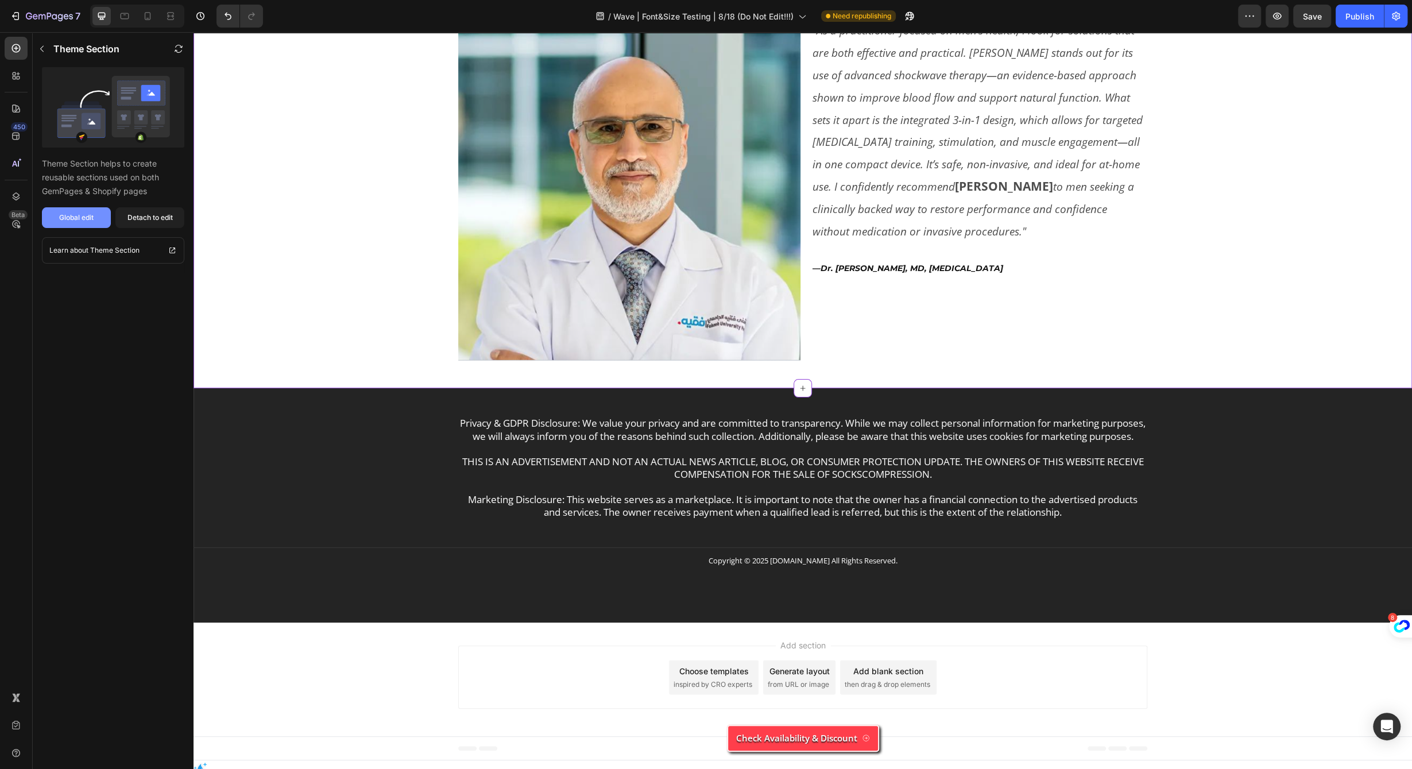
click at [91, 211] on button "Global edit" at bounding box center [76, 217] width 69 height 21
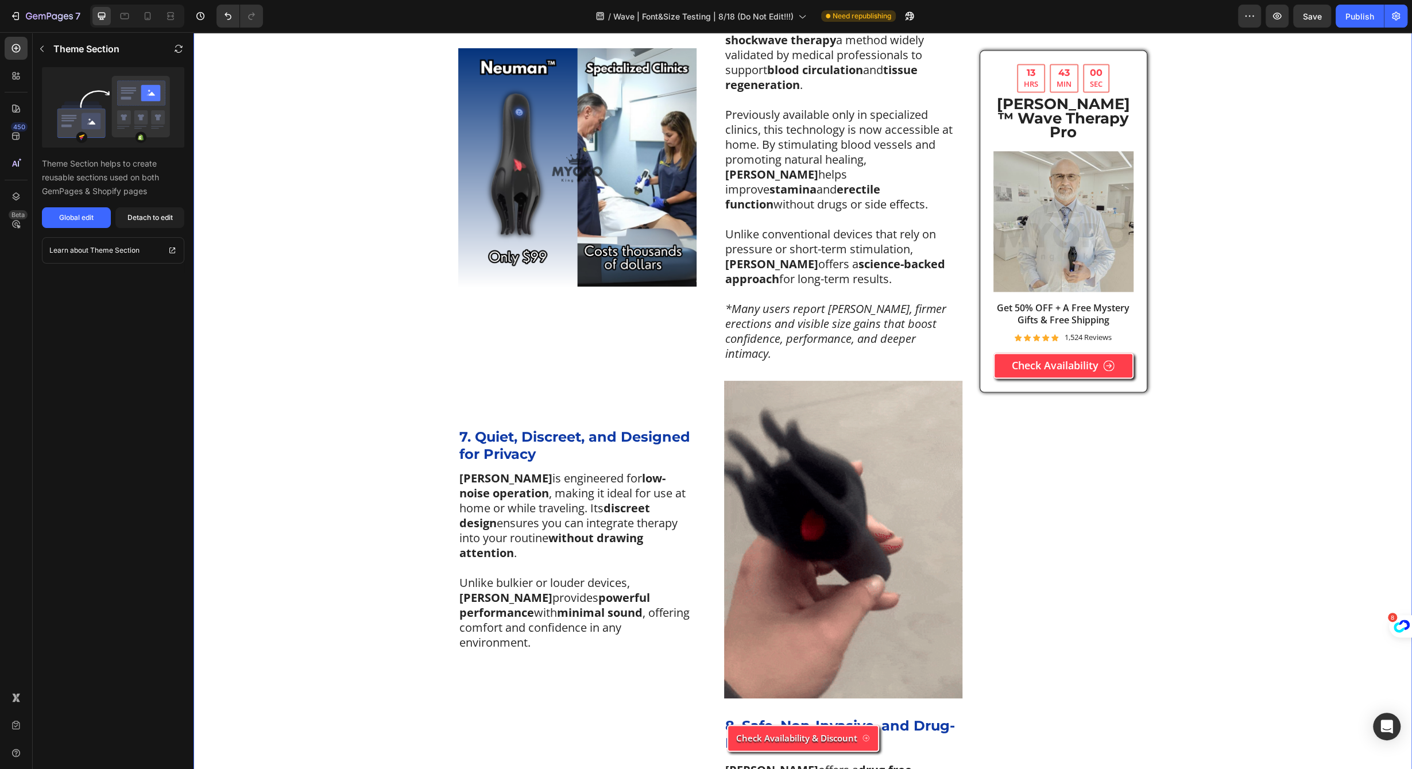
scroll to position [0, 0]
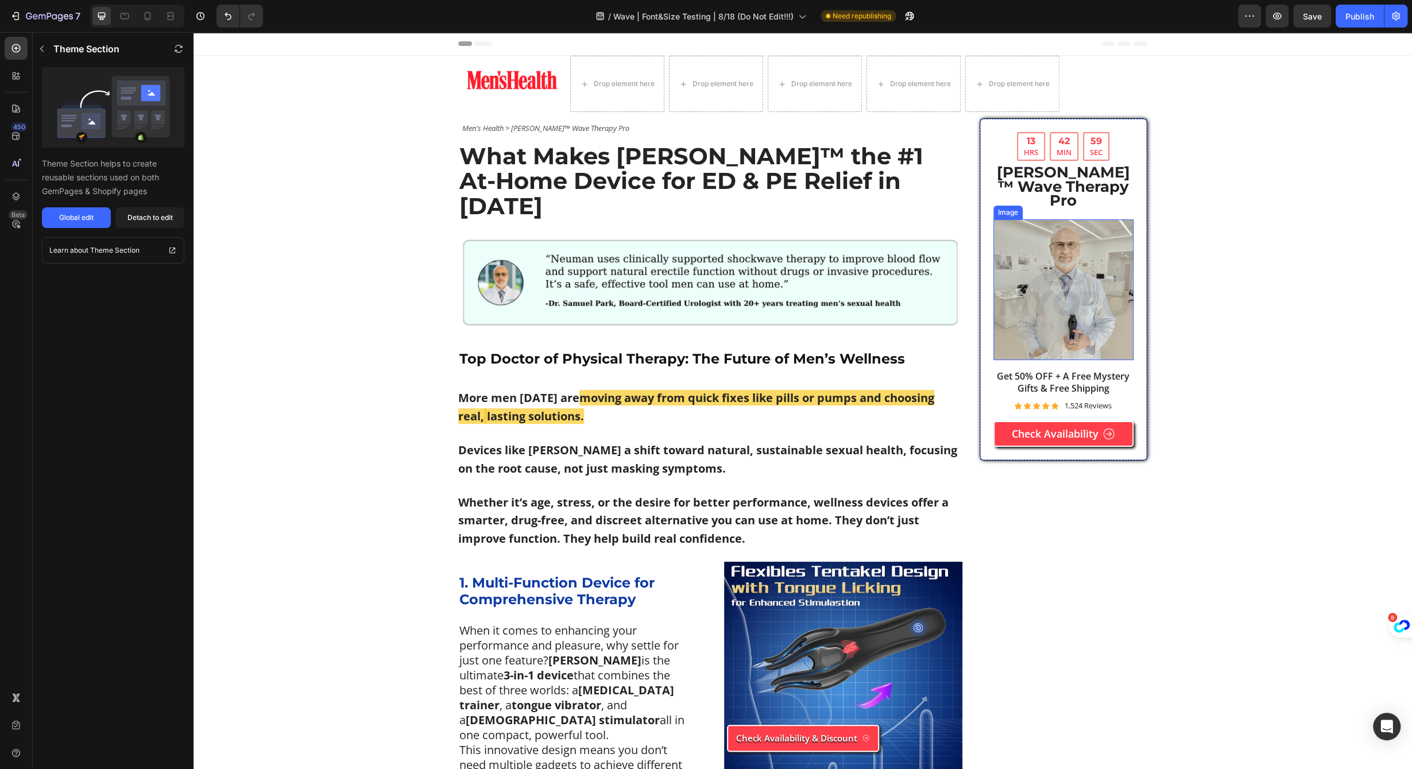
click at [1094, 262] on img at bounding box center [1064, 289] width 141 height 141
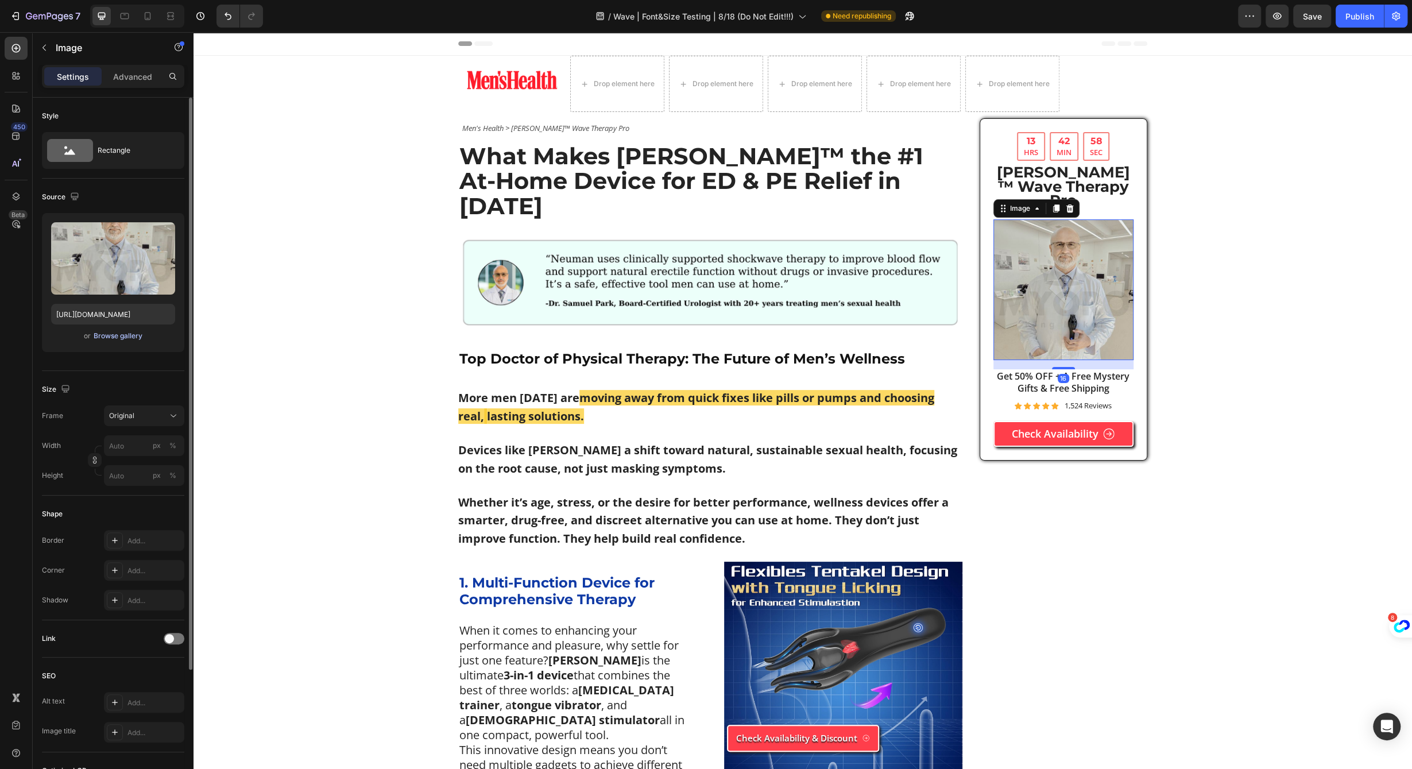
click at [133, 337] on div "Browse gallery" at bounding box center [118, 336] width 49 height 10
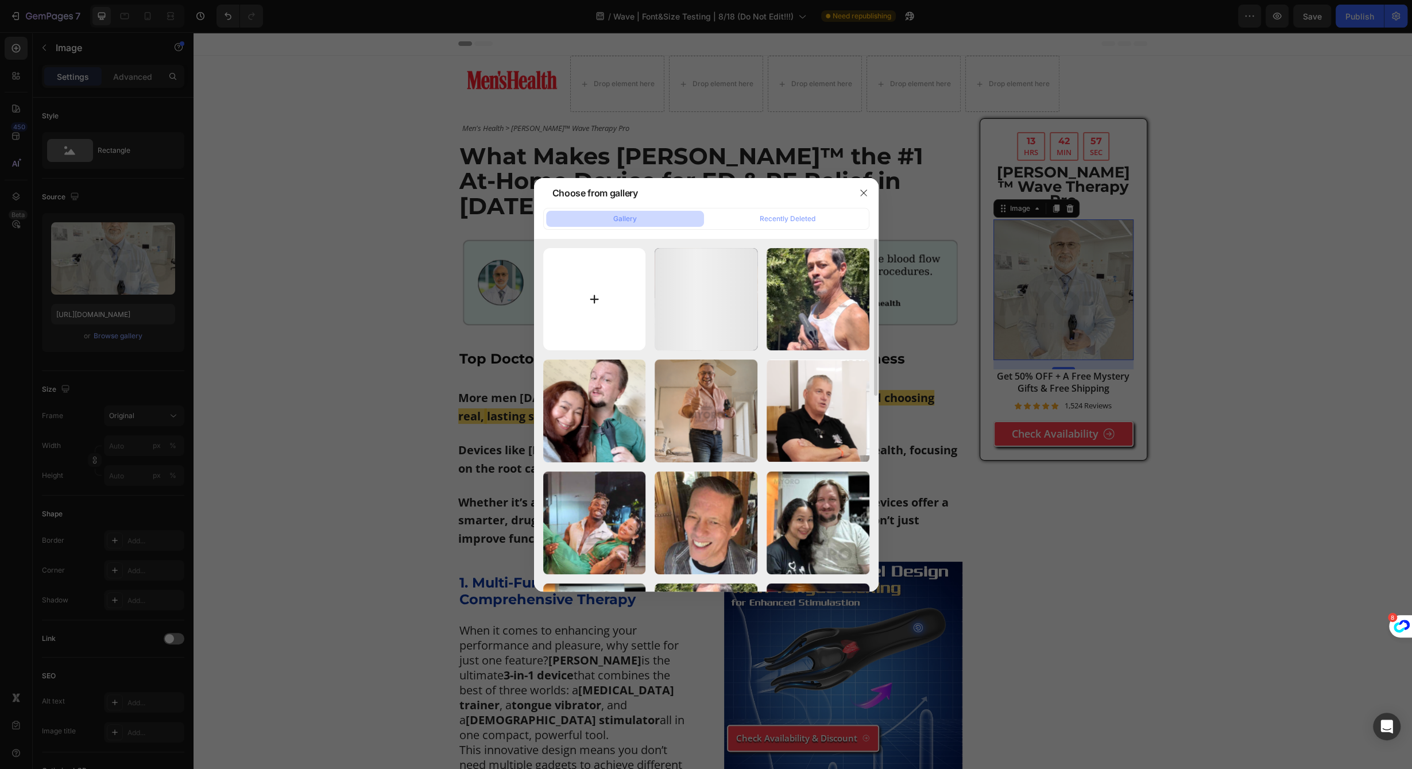
click at [610, 324] on input "file" at bounding box center [594, 299] width 103 height 103
type input "C:\fakepath\34.jpg"
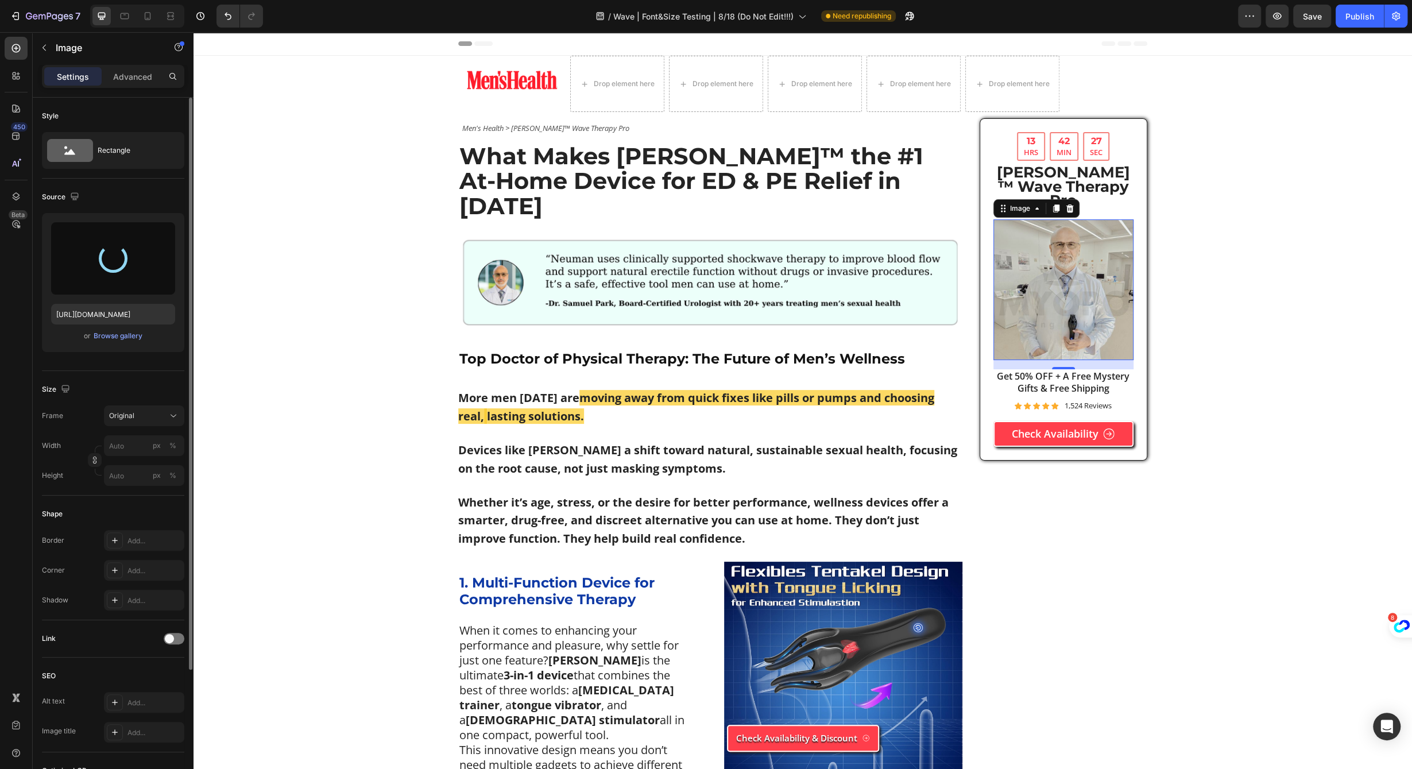
scroll to position [162, 0]
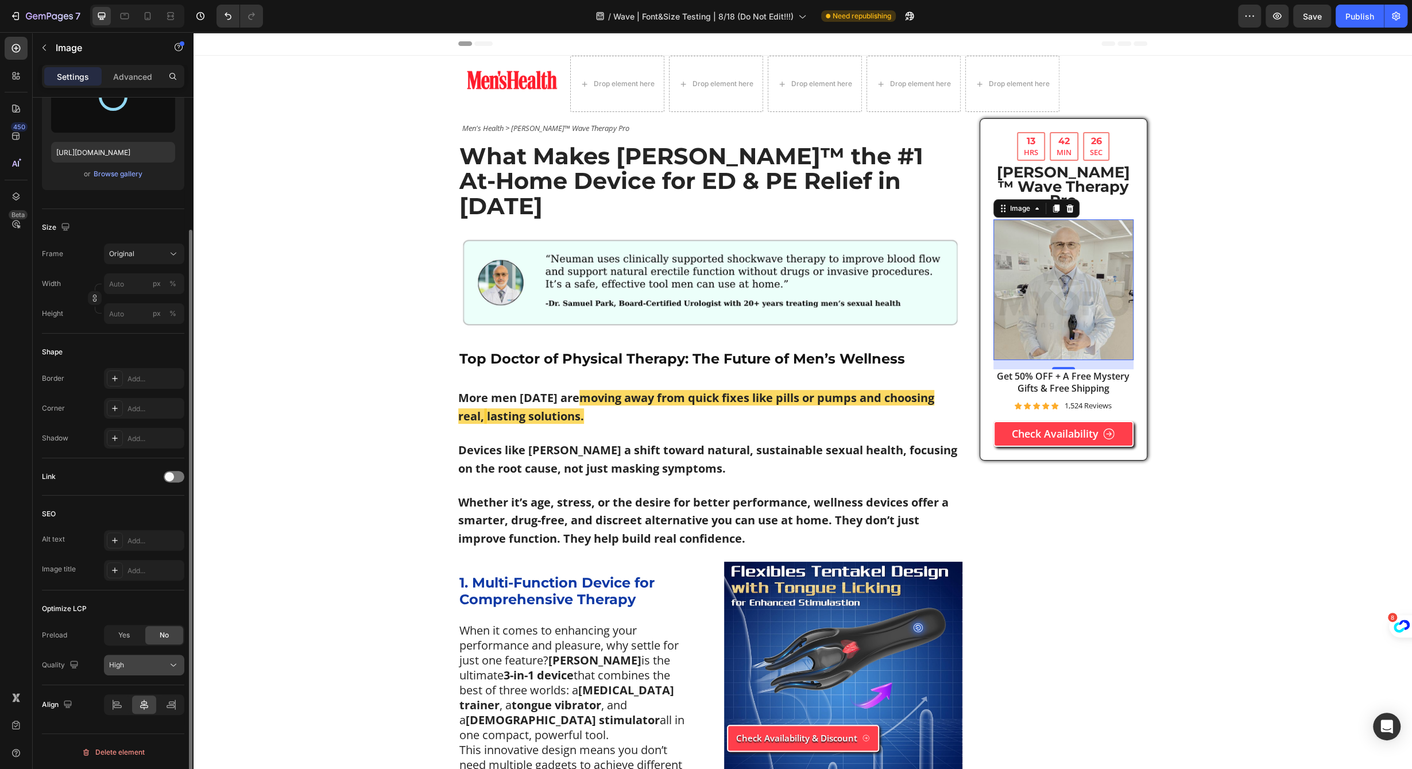
type input "https://cdn.shopify.com/s/files/1/0658/6377/8456/files/gempages_574935580928901…"
click at [160, 665] on div "High" at bounding box center [138, 665] width 59 height 10
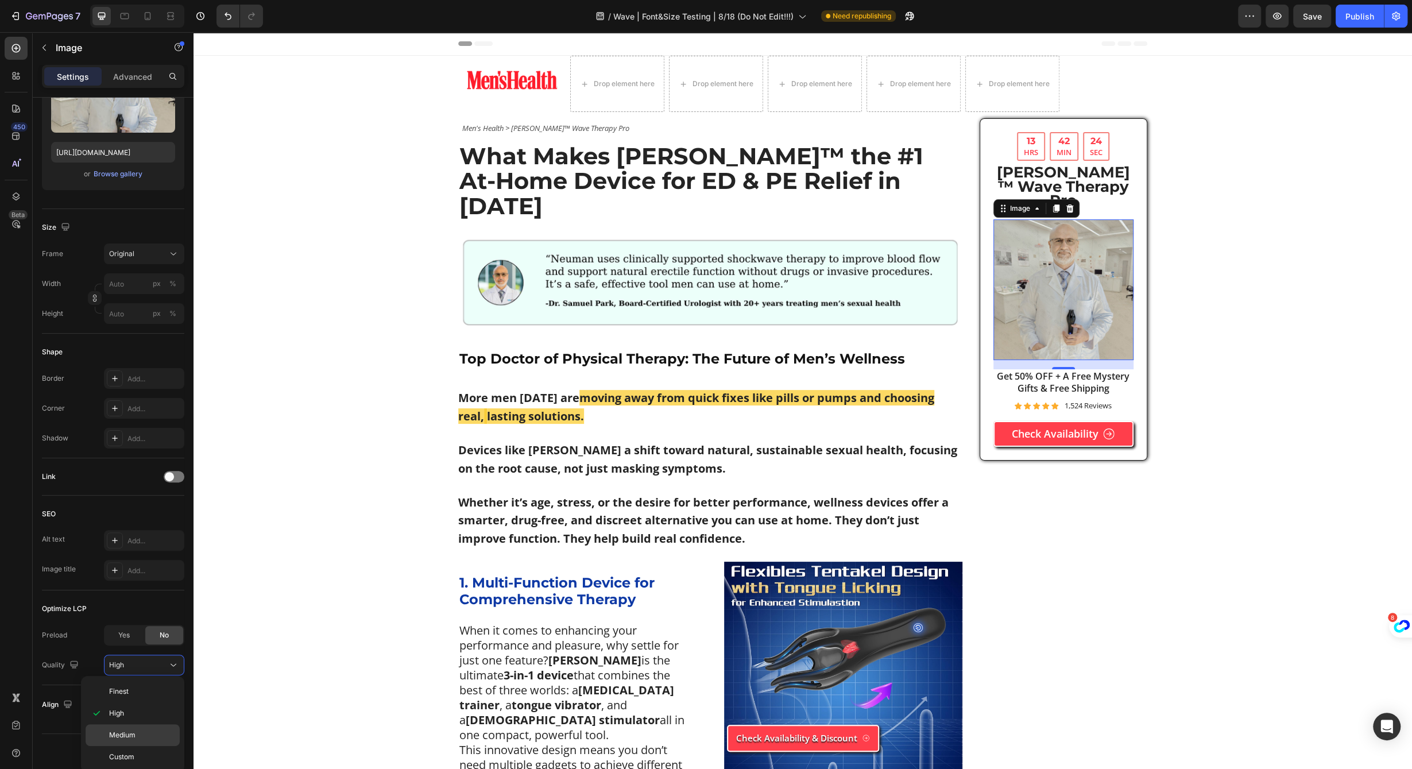
click at [157, 734] on p "Medium" at bounding box center [141, 735] width 65 height 10
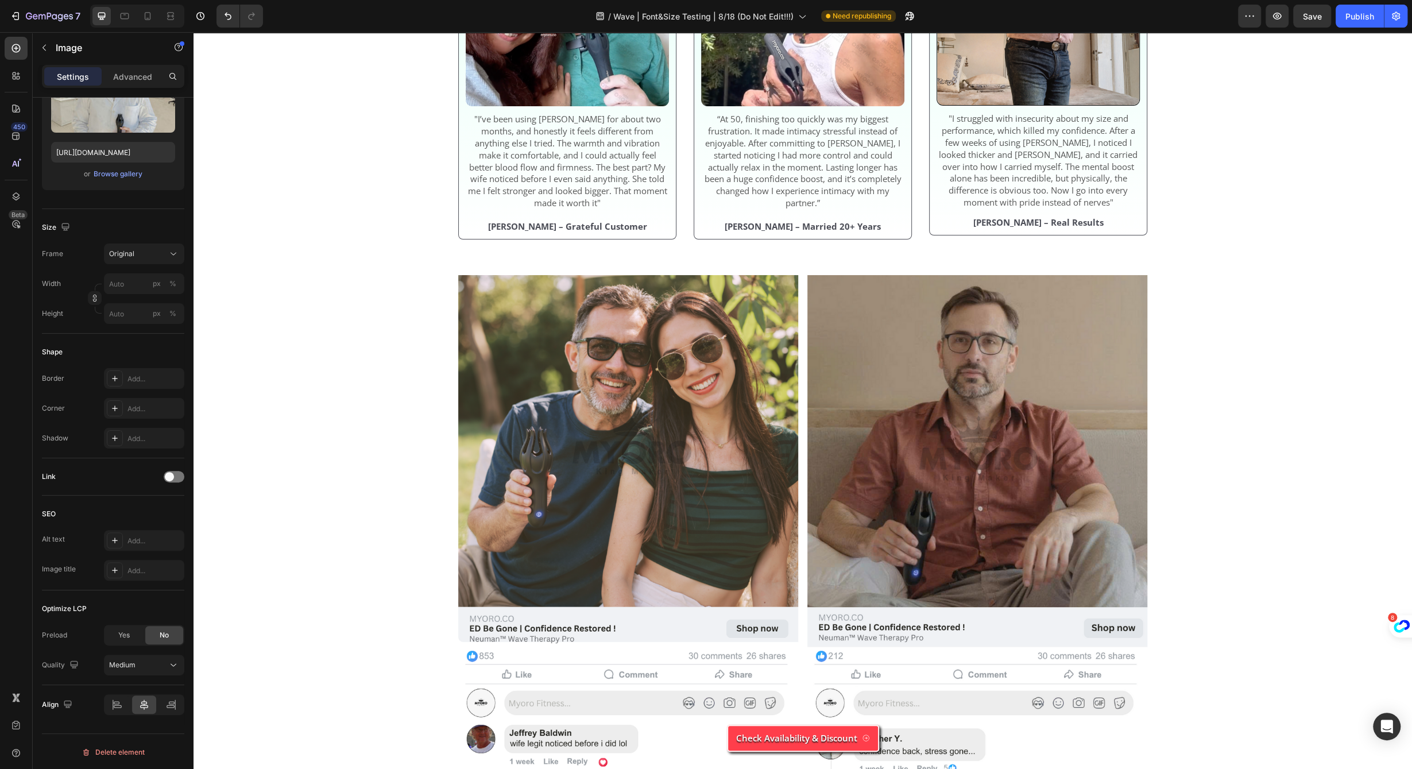
scroll to position [4147, 0]
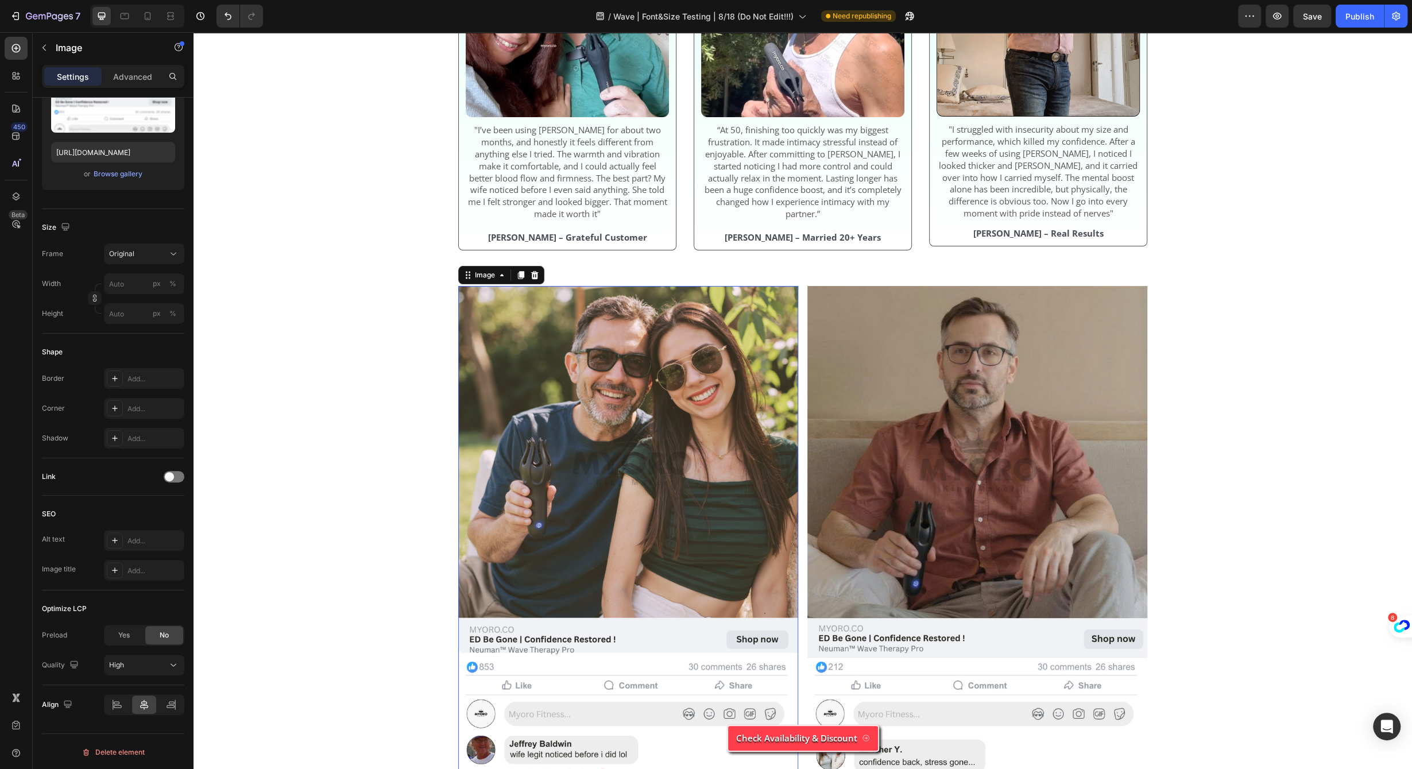
click at [704, 415] on img at bounding box center [628, 624] width 340 height 677
click at [989, 384] on img at bounding box center [977, 624] width 340 height 677
click at [730, 377] on img at bounding box center [628, 624] width 340 height 677
click at [486, 444] on img at bounding box center [628, 624] width 340 height 677
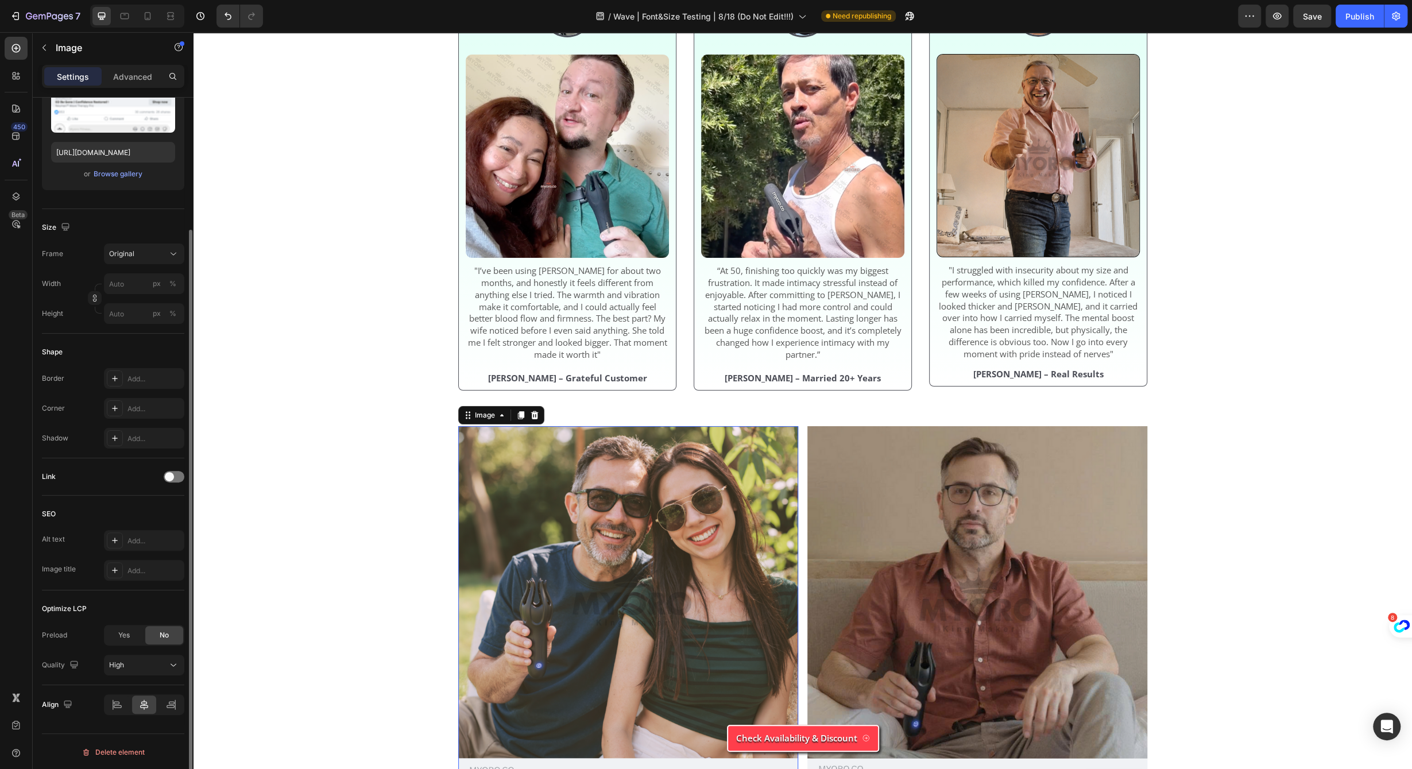
scroll to position [0, 0]
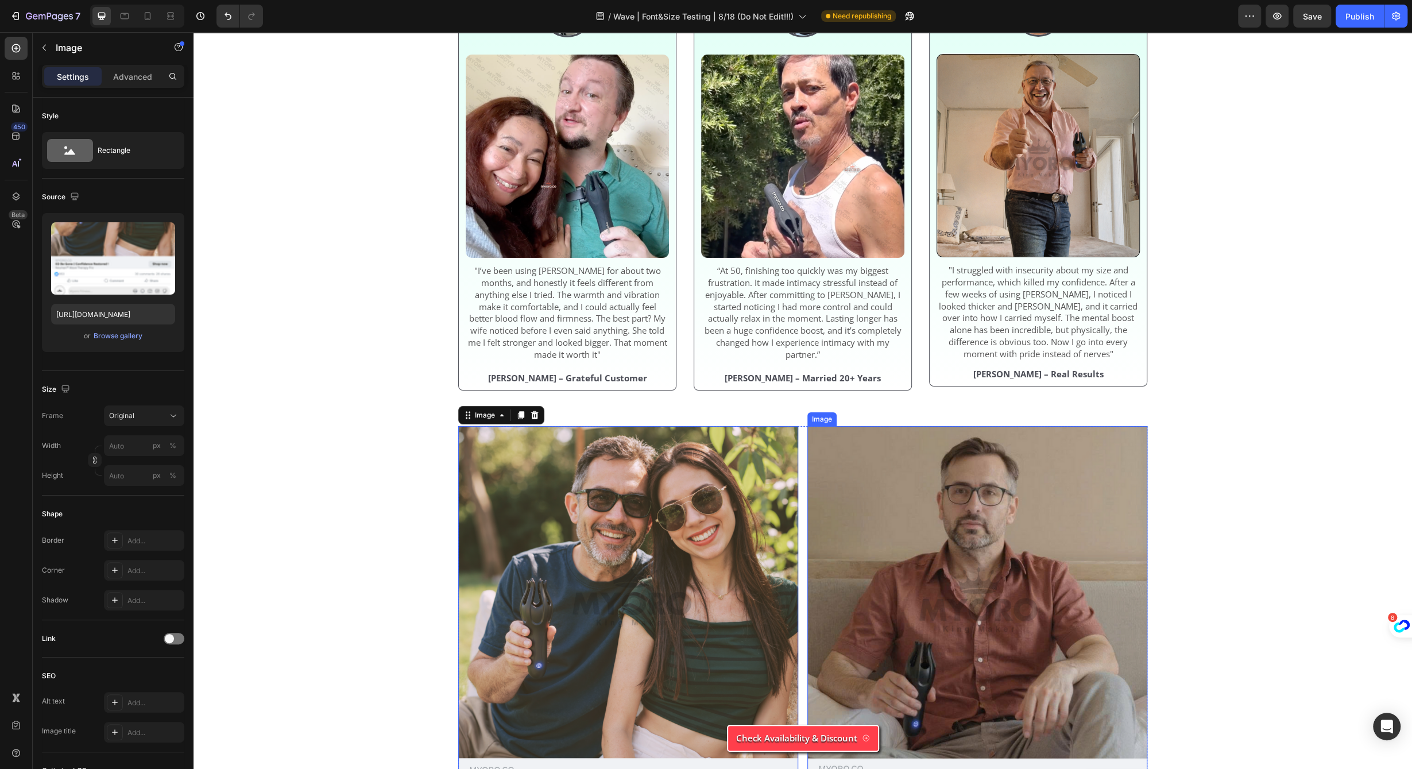
click at [911, 562] on img at bounding box center [977, 764] width 340 height 677
click at [654, 544] on img at bounding box center [628, 764] width 340 height 677
click at [134, 331] on div "Browse gallery" at bounding box center [118, 336] width 49 height 10
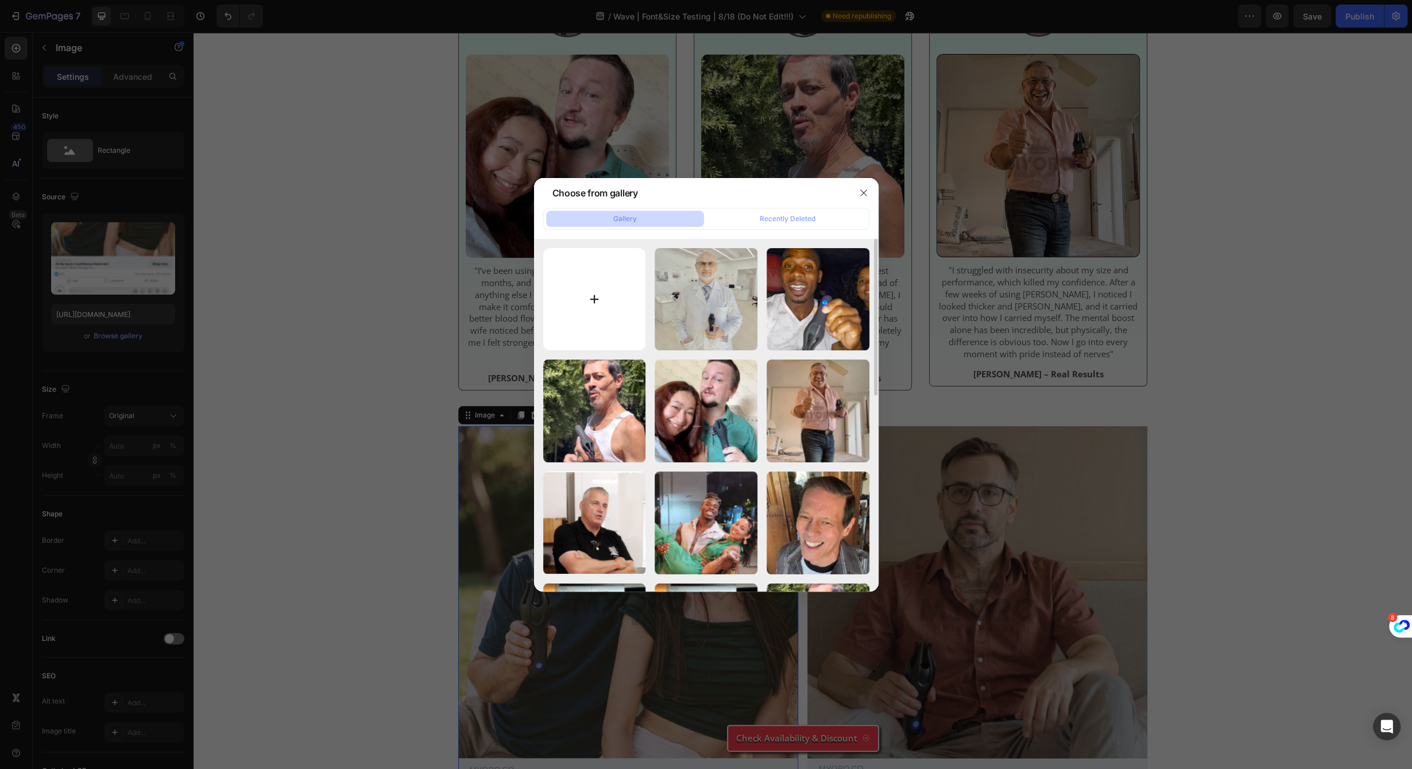
click at [599, 300] on input "file" at bounding box center [594, 299] width 103 height 103
click at [592, 307] on input "file" at bounding box center [594, 299] width 103 height 103
type input "C:\fakepath\1.jpg"
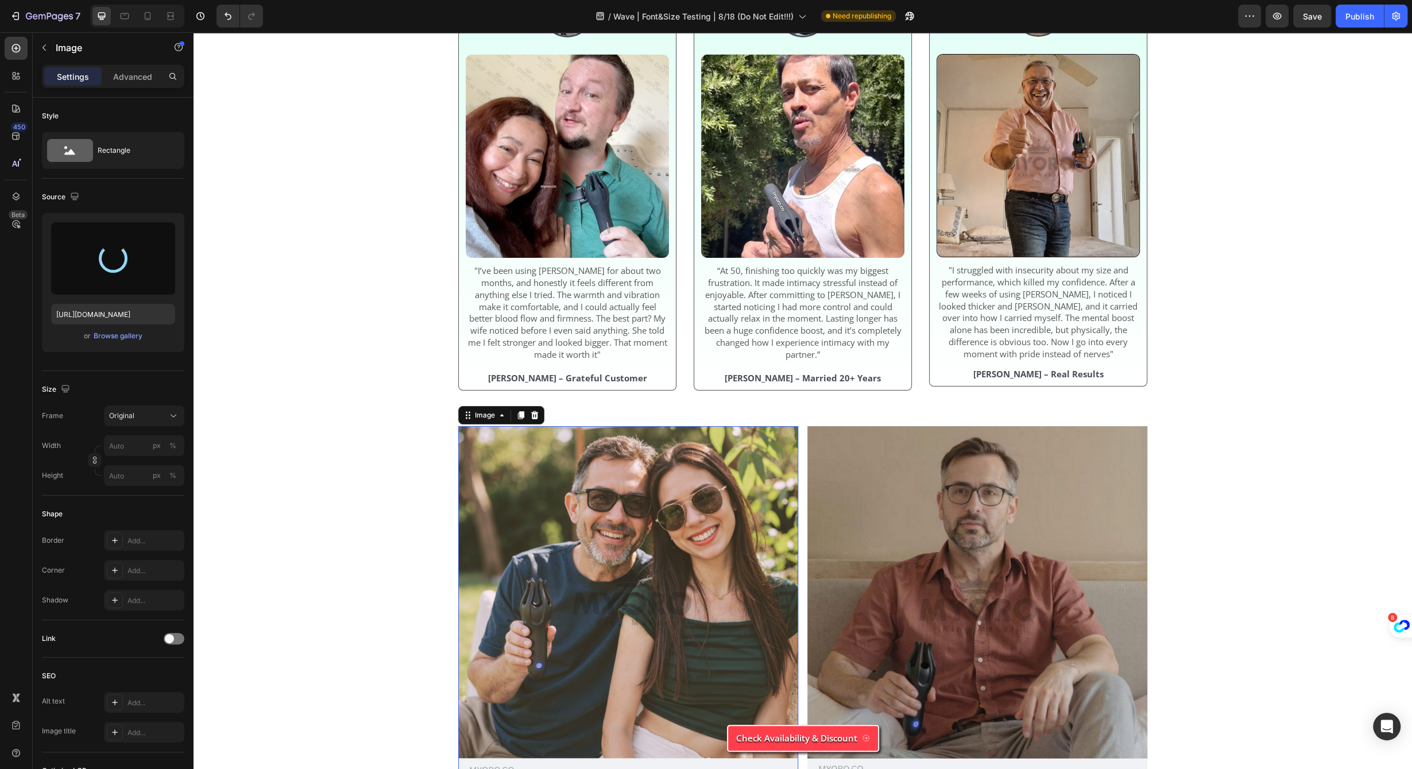
type input "https://cdn.shopify.com/s/files/1/0658/6377/8456/files/gempages_574935580928901…"
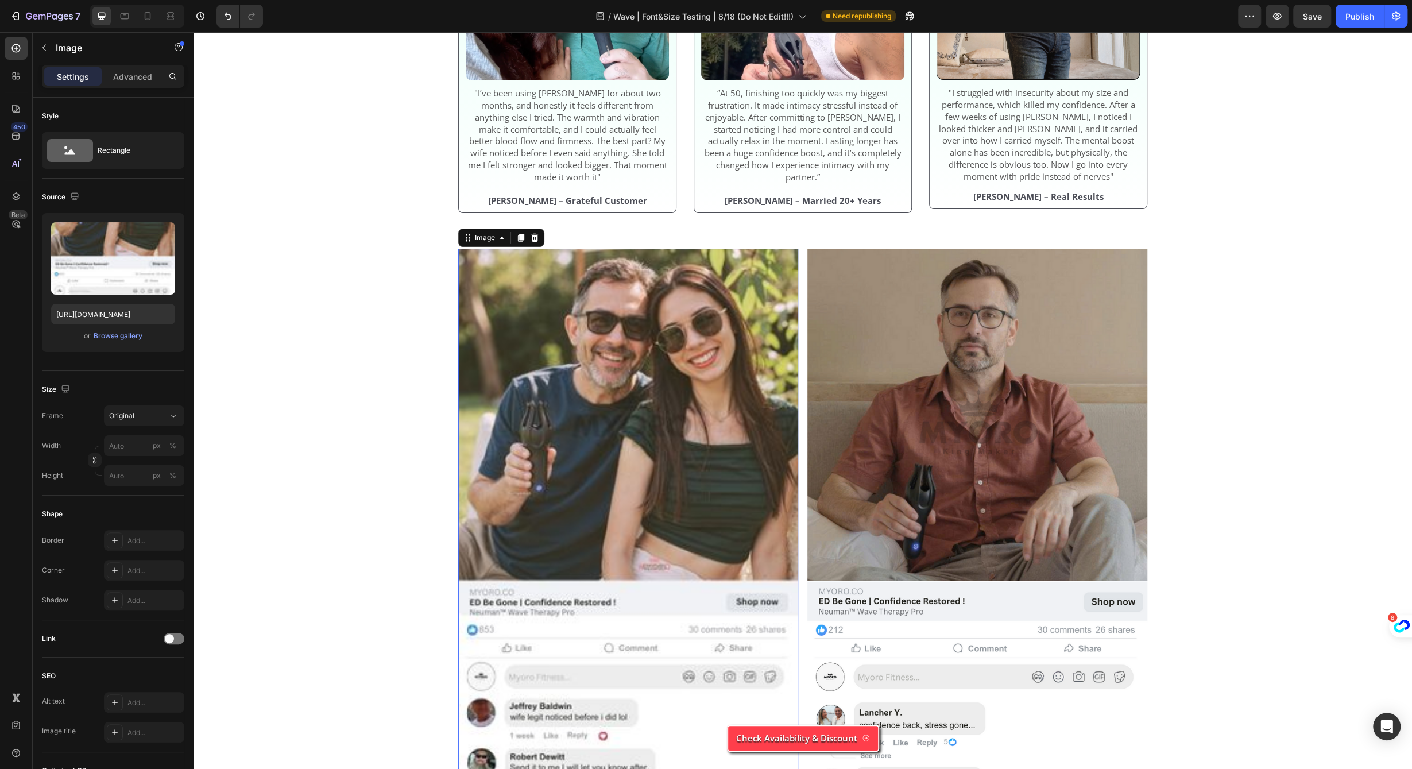
scroll to position [4152, 0]
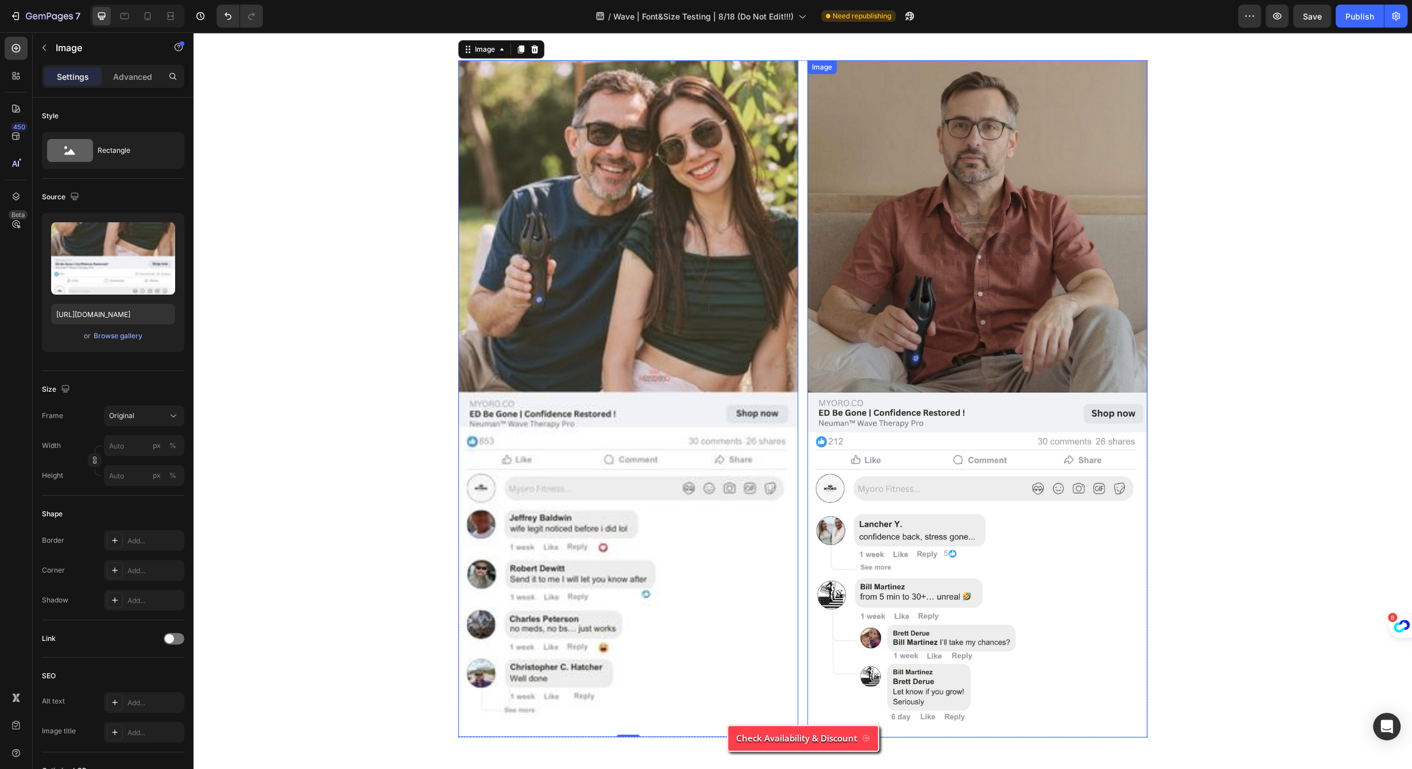
click at [1018, 294] on img at bounding box center [977, 398] width 340 height 677
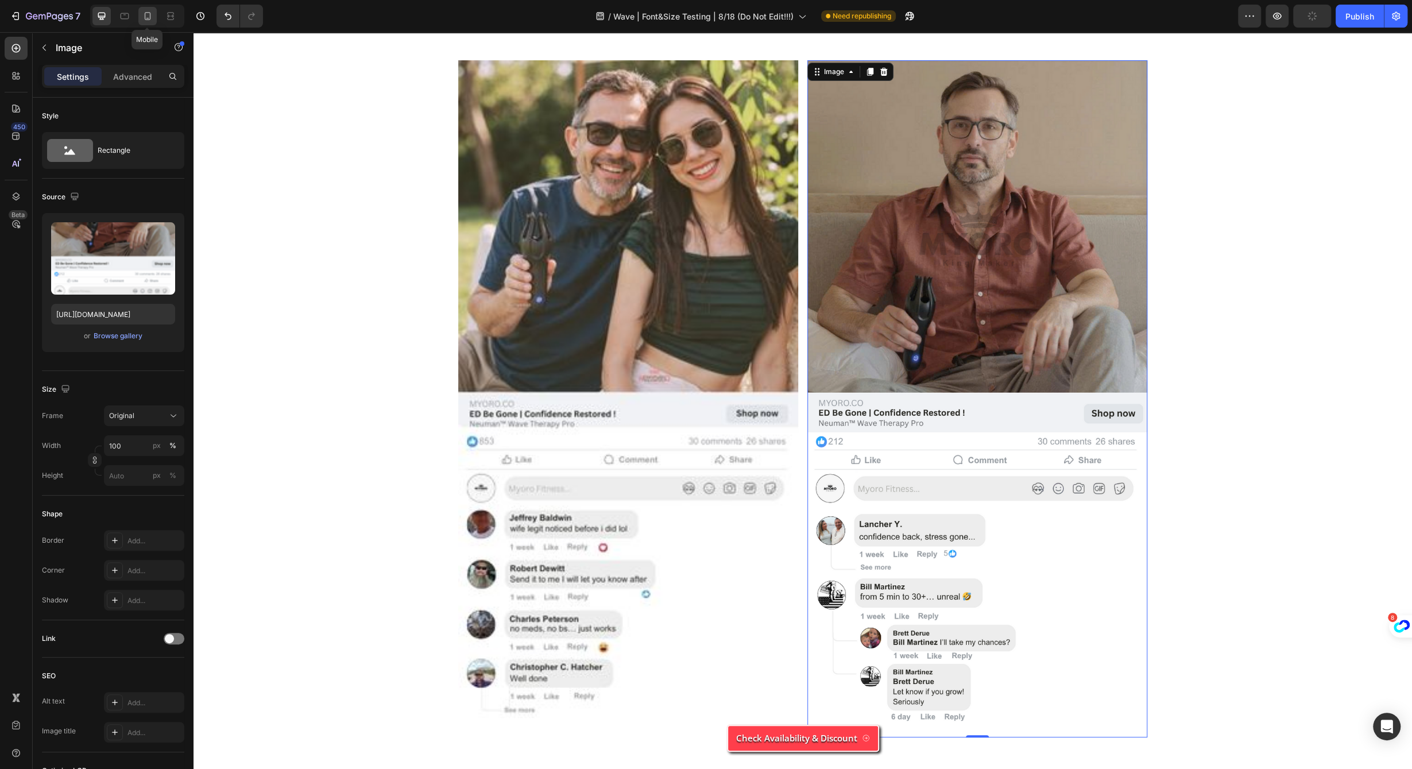
click at [154, 16] on div at bounding box center [147, 16] width 18 height 18
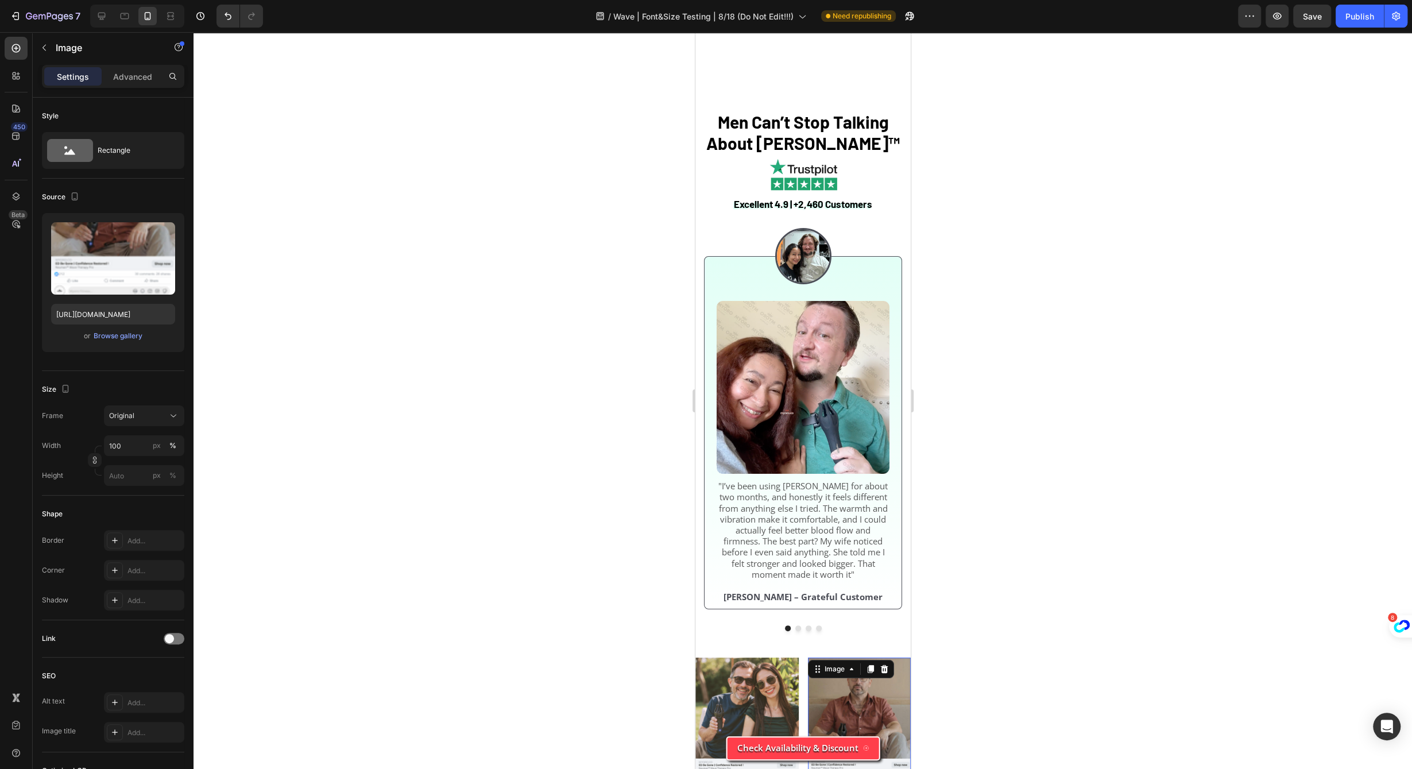
scroll to position [3924, 0]
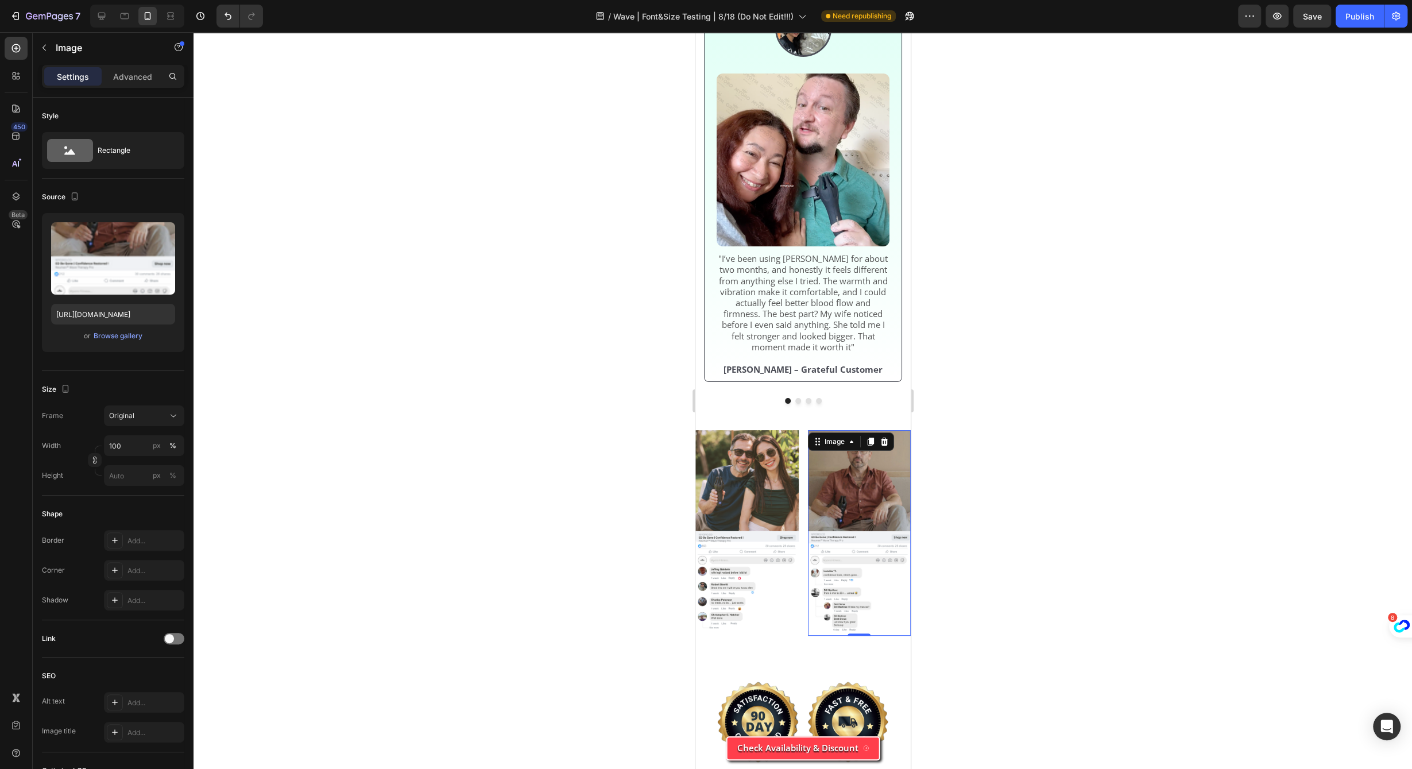
click at [88, 21] on div at bounding box center [135, 16] width 99 height 23
click at [94, 20] on div at bounding box center [101, 16] width 18 height 18
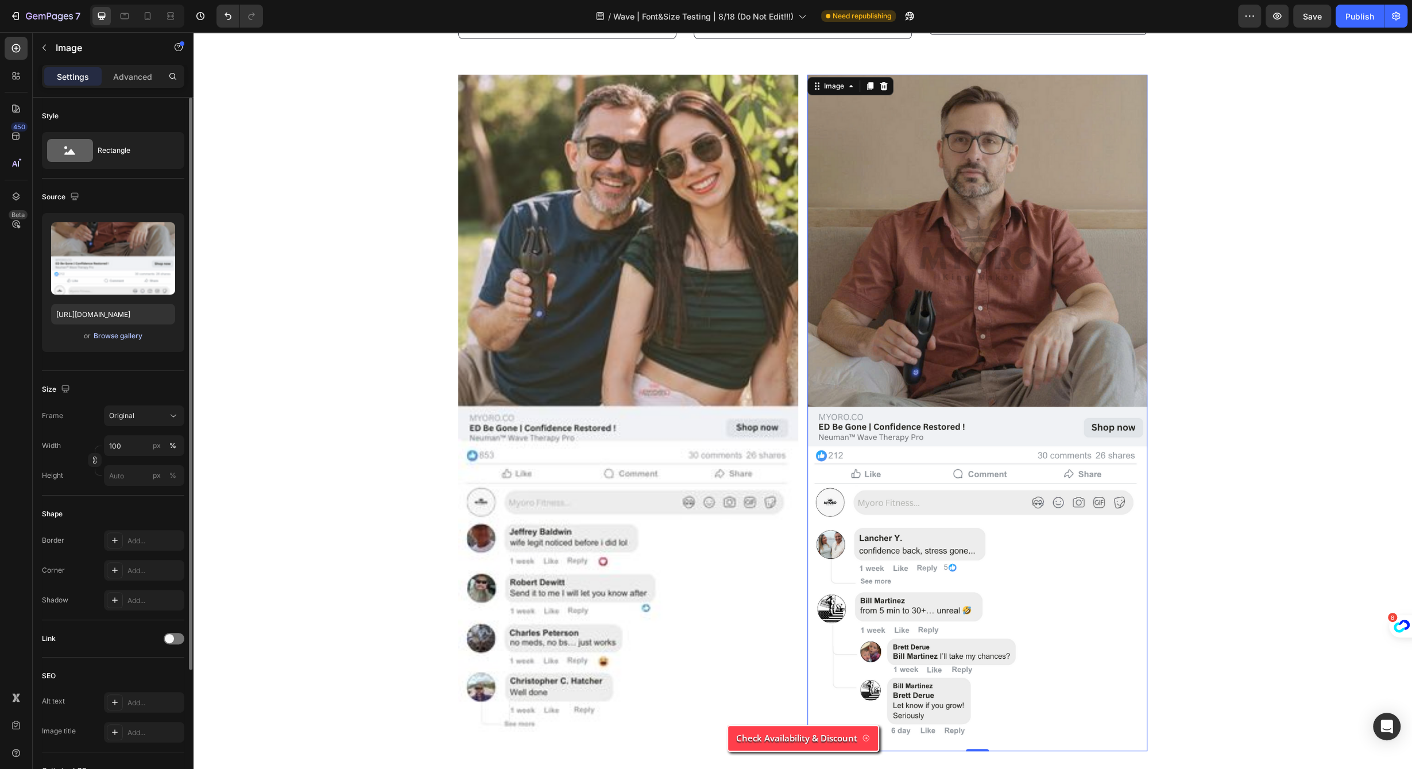
scroll to position [4311, 0]
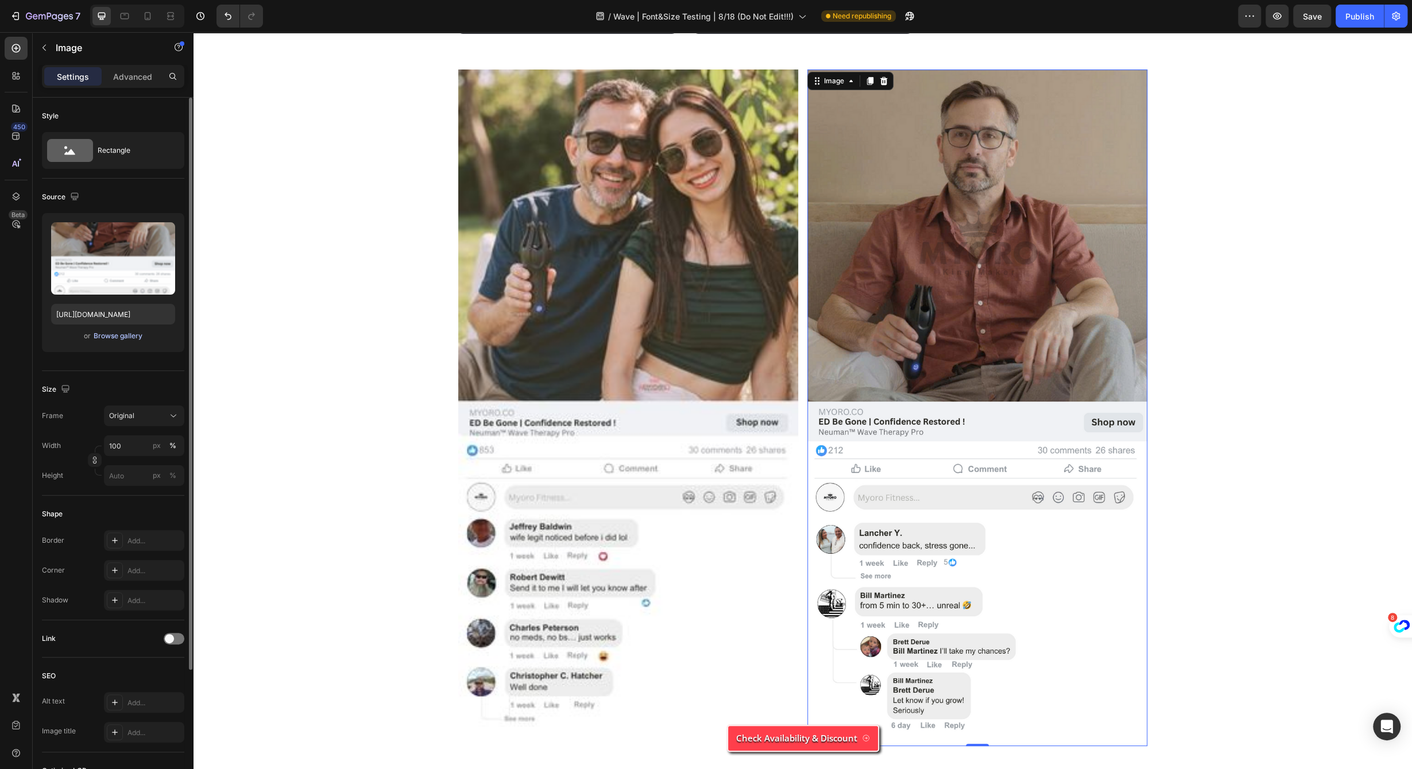
click at [136, 341] on button "Browse gallery" at bounding box center [118, 335] width 50 height 11
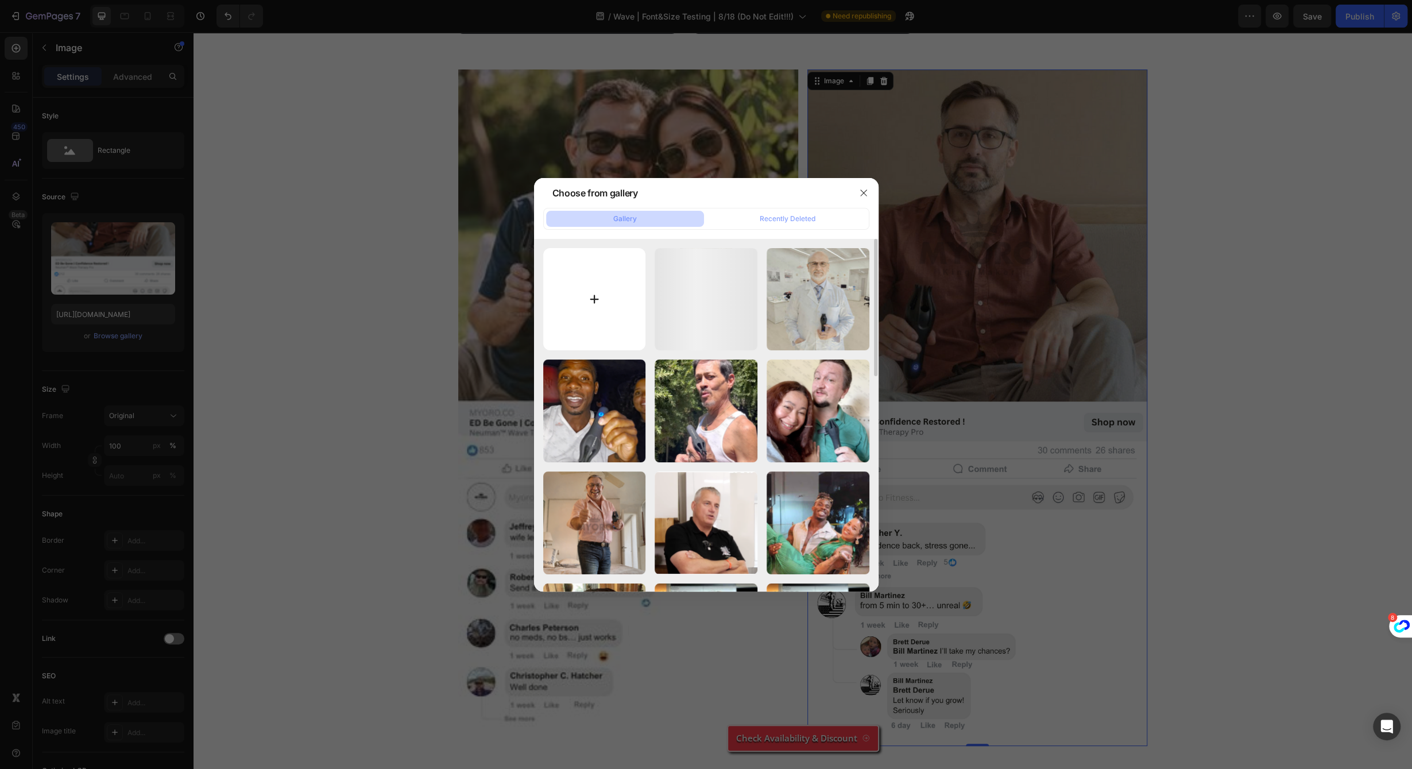
click at [576, 296] on input "file" at bounding box center [594, 299] width 103 height 103
type input "C:\fakepath\2.jpg"
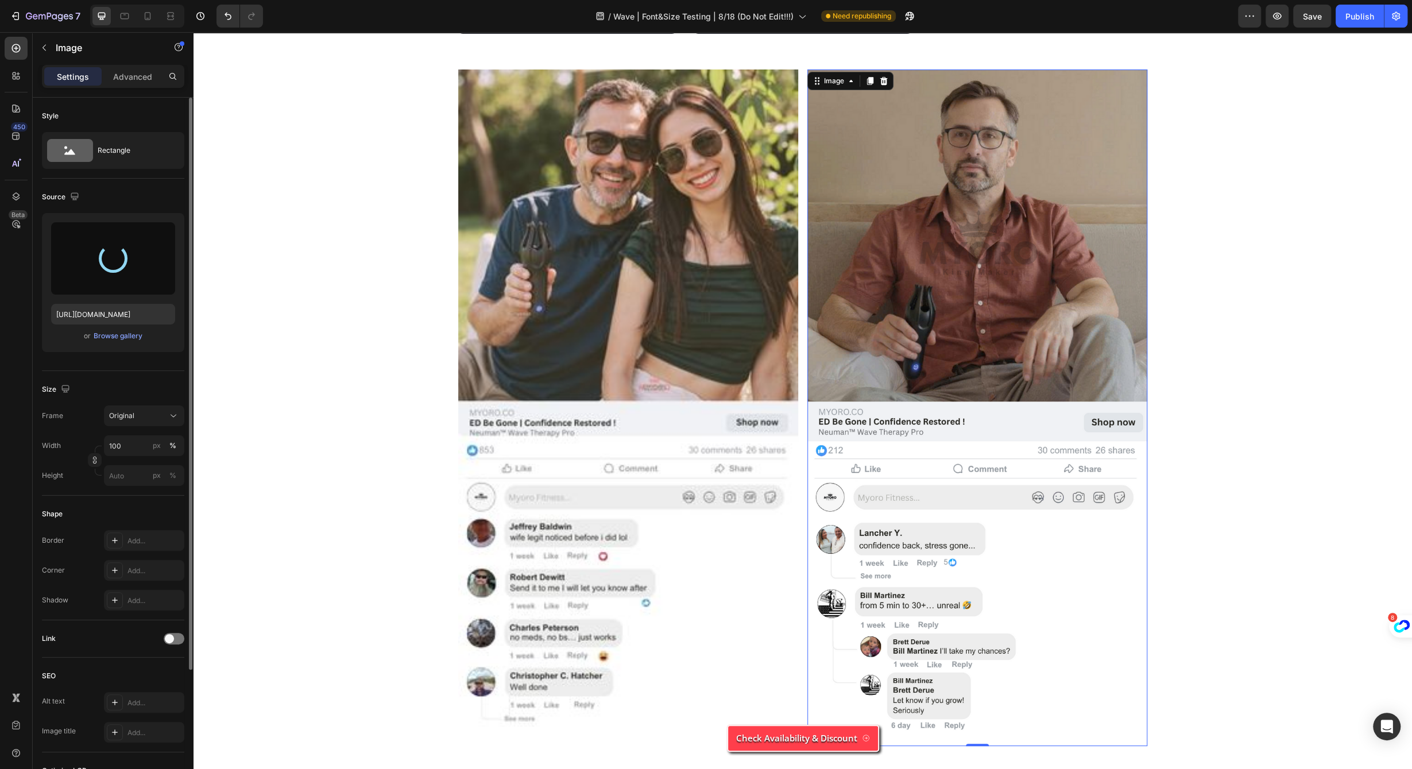
scroll to position [162, 0]
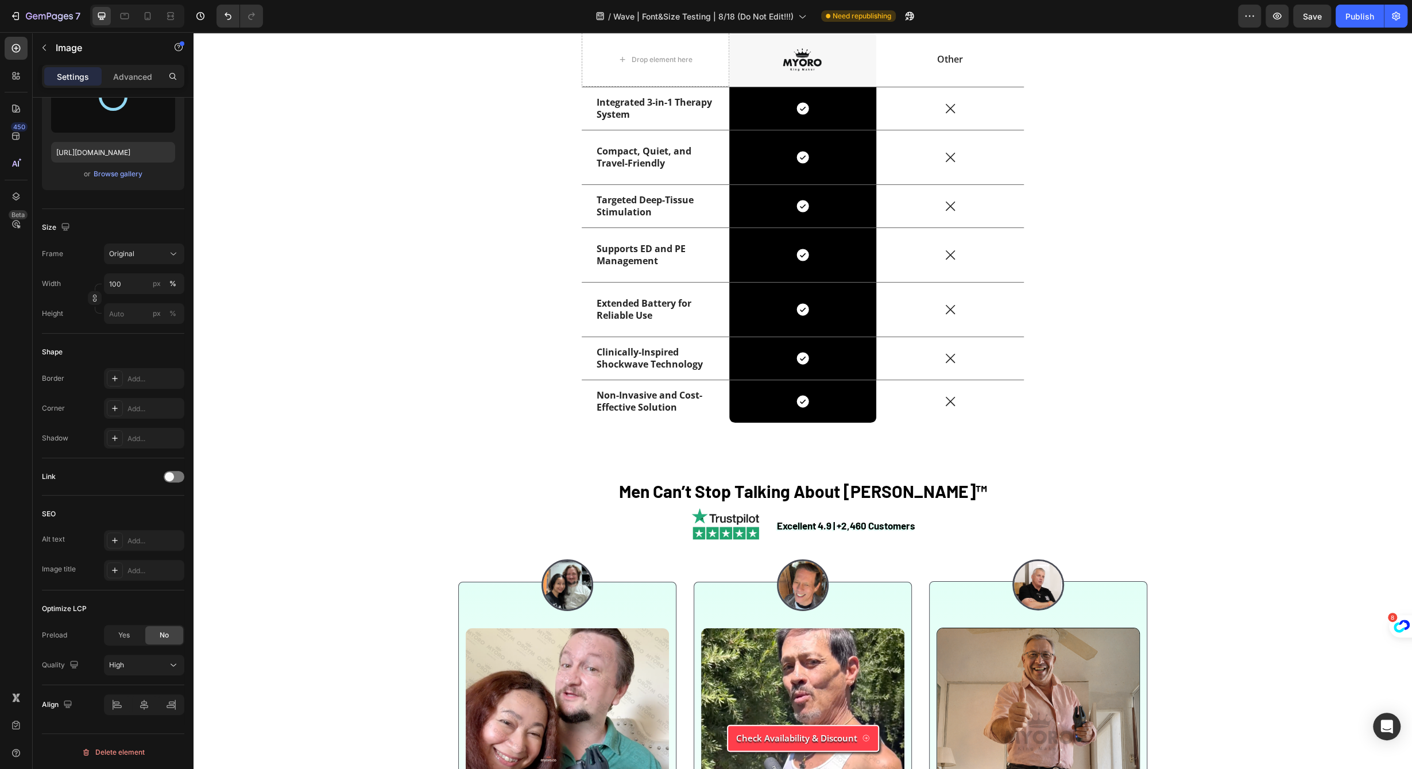
type input "https://cdn.shopify.com/s/files/1/0658/6377/8456/files/gempages_574935580928901…"
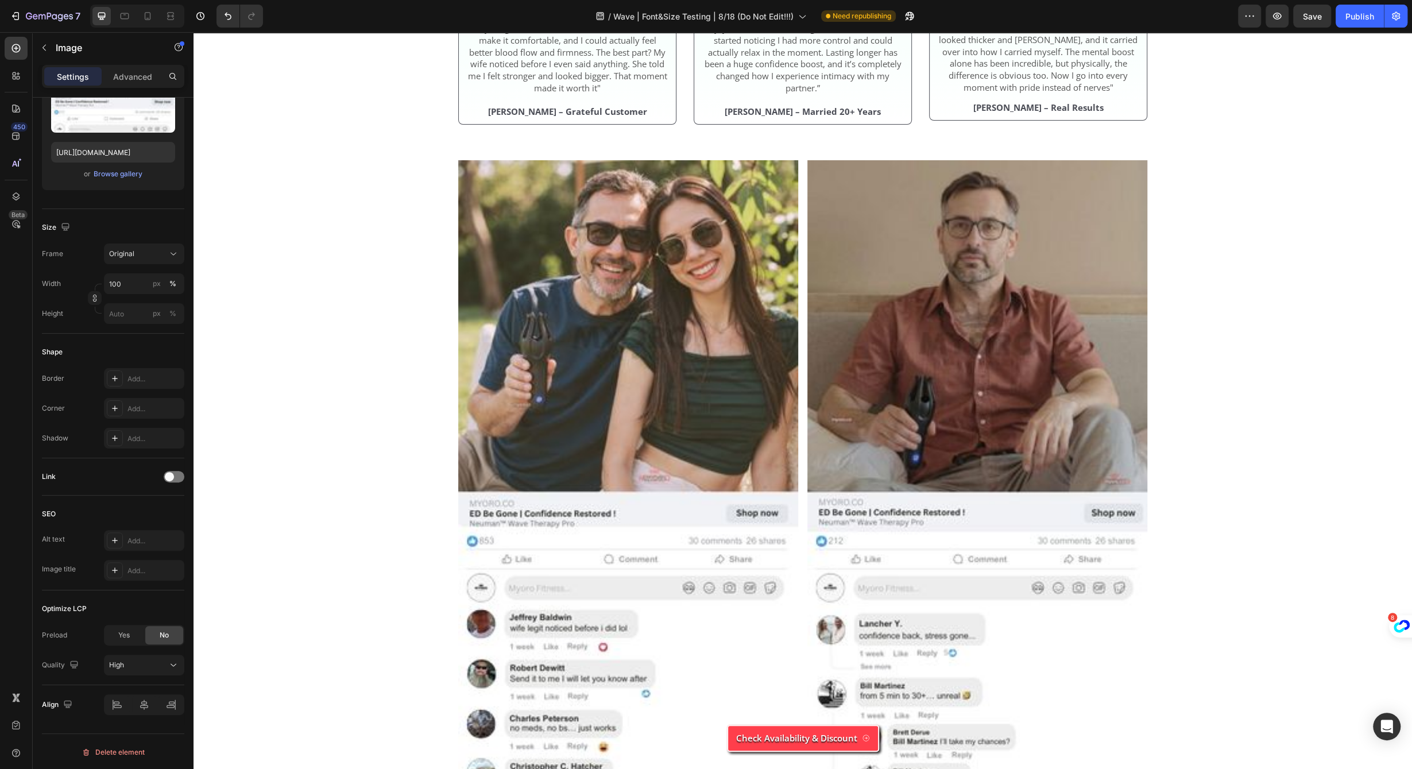
scroll to position [4266, 0]
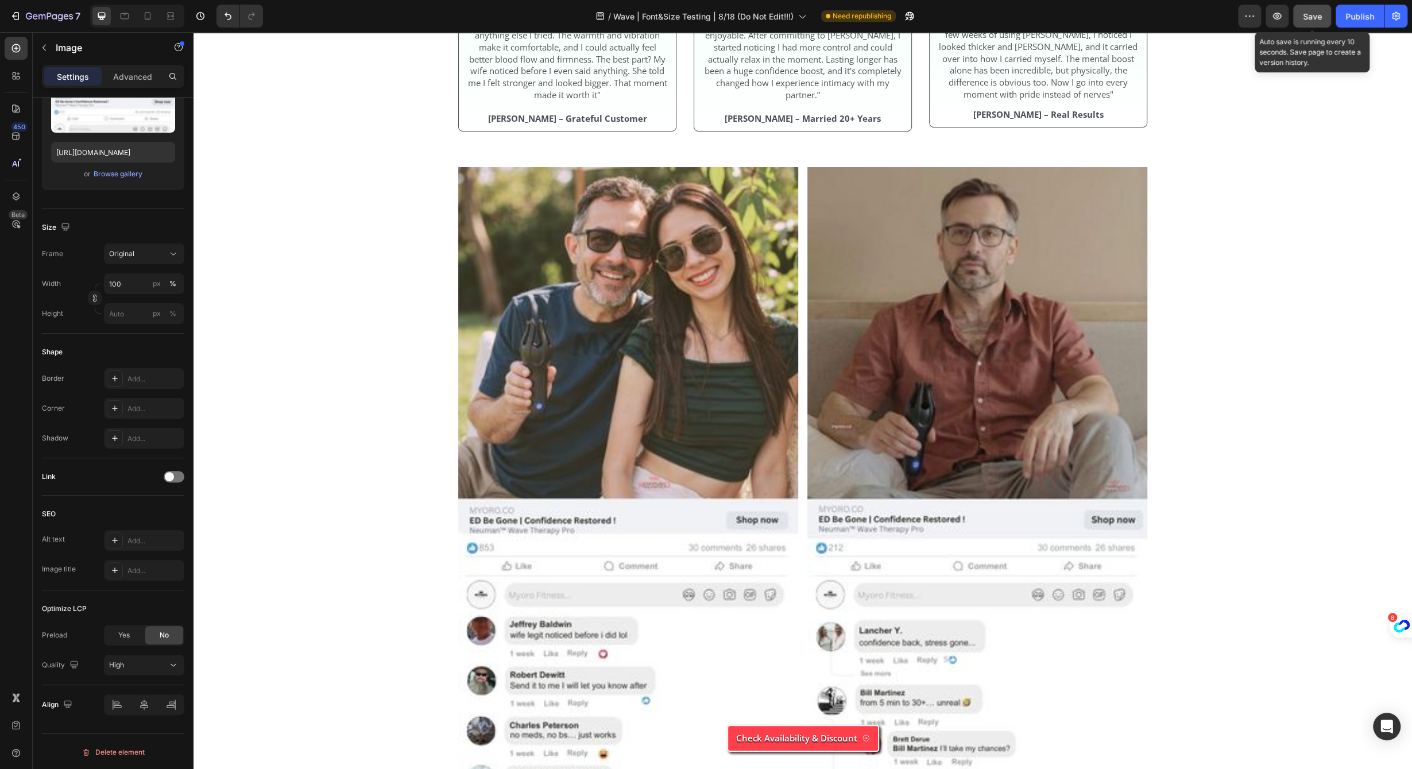
click at [1310, 13] on span "Save" at bounding box center [1312, 16] width 19 height 10
click at [1378, 13] on button "Publish" at bounding box center [1360, 16] width 48 height 23
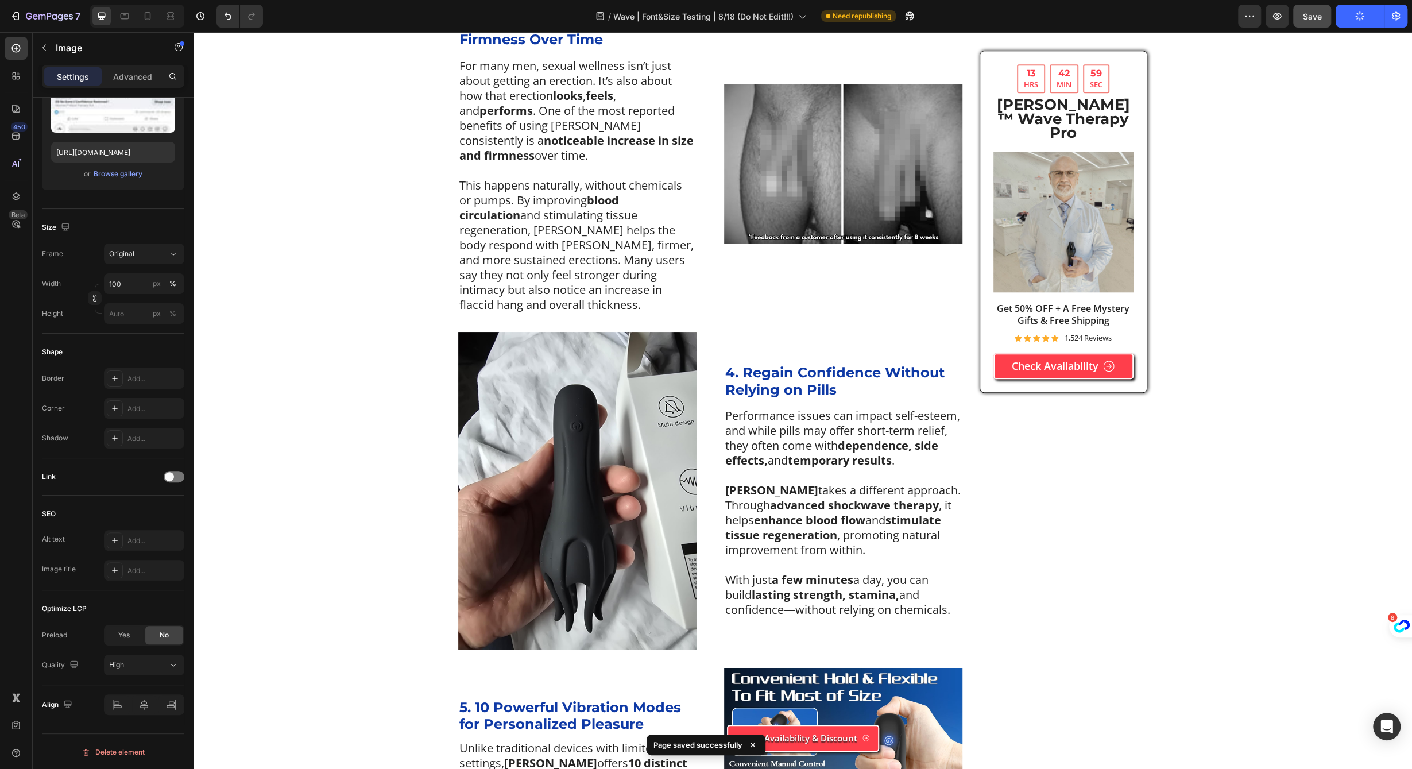
scroll to position [989, 0]
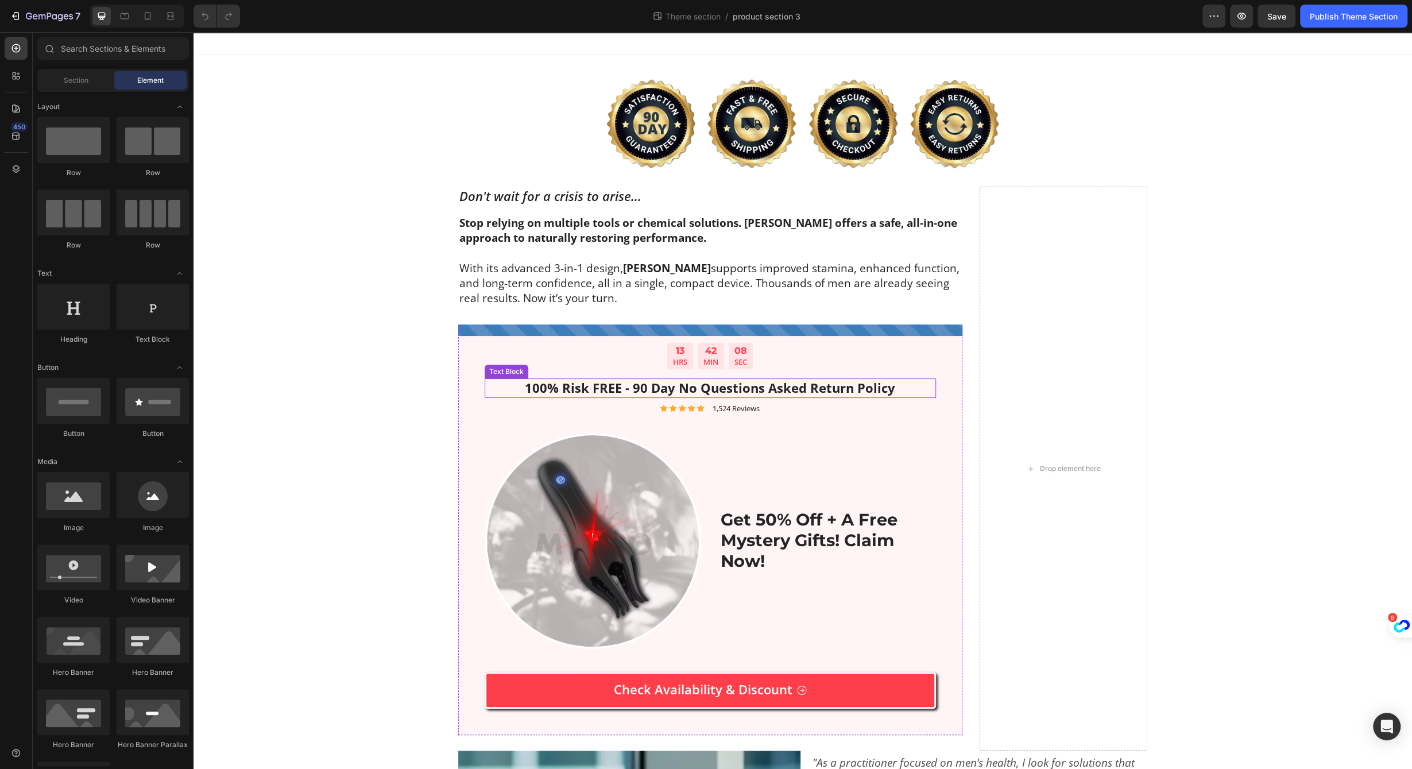
scroll to position [347, 0]
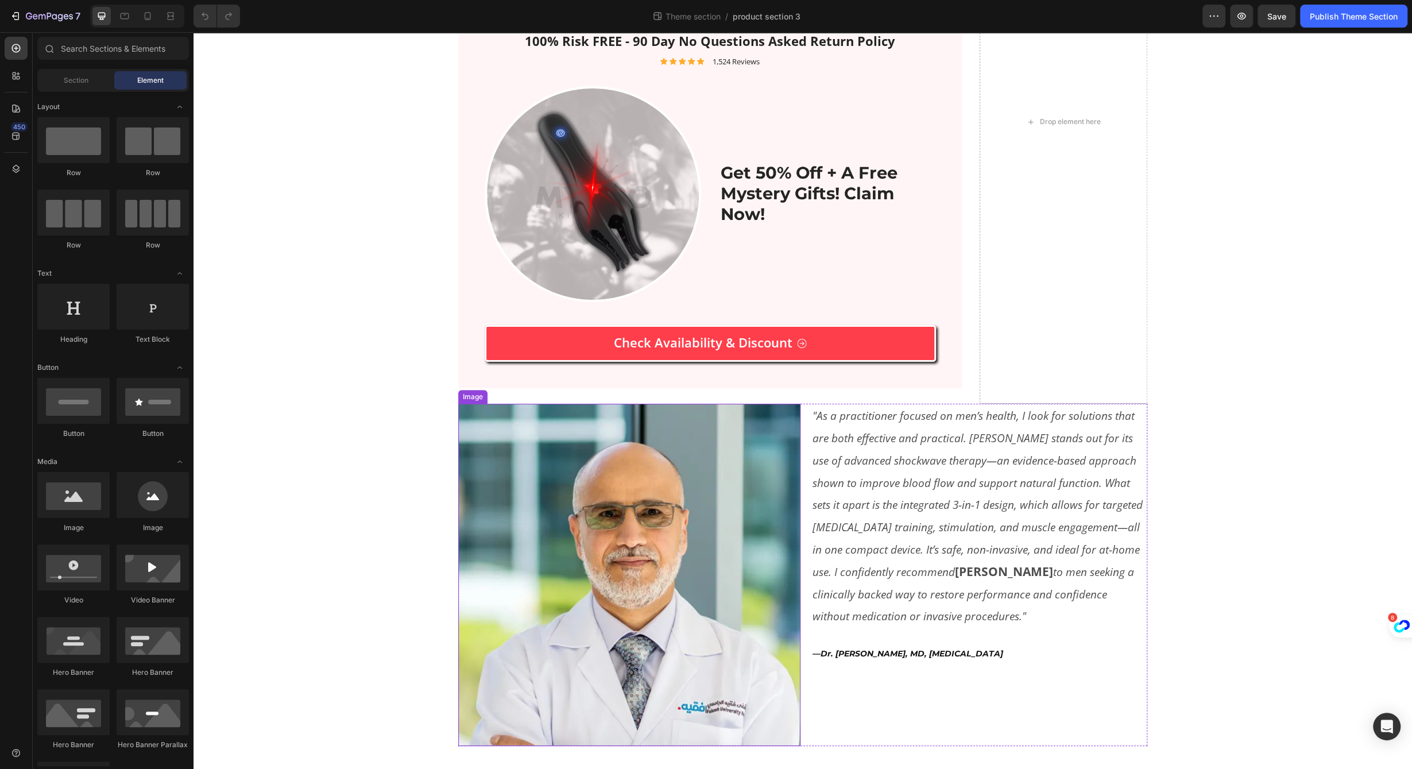
click at [746, 440] on img at bounding box center [629, 575] width 342 height 342
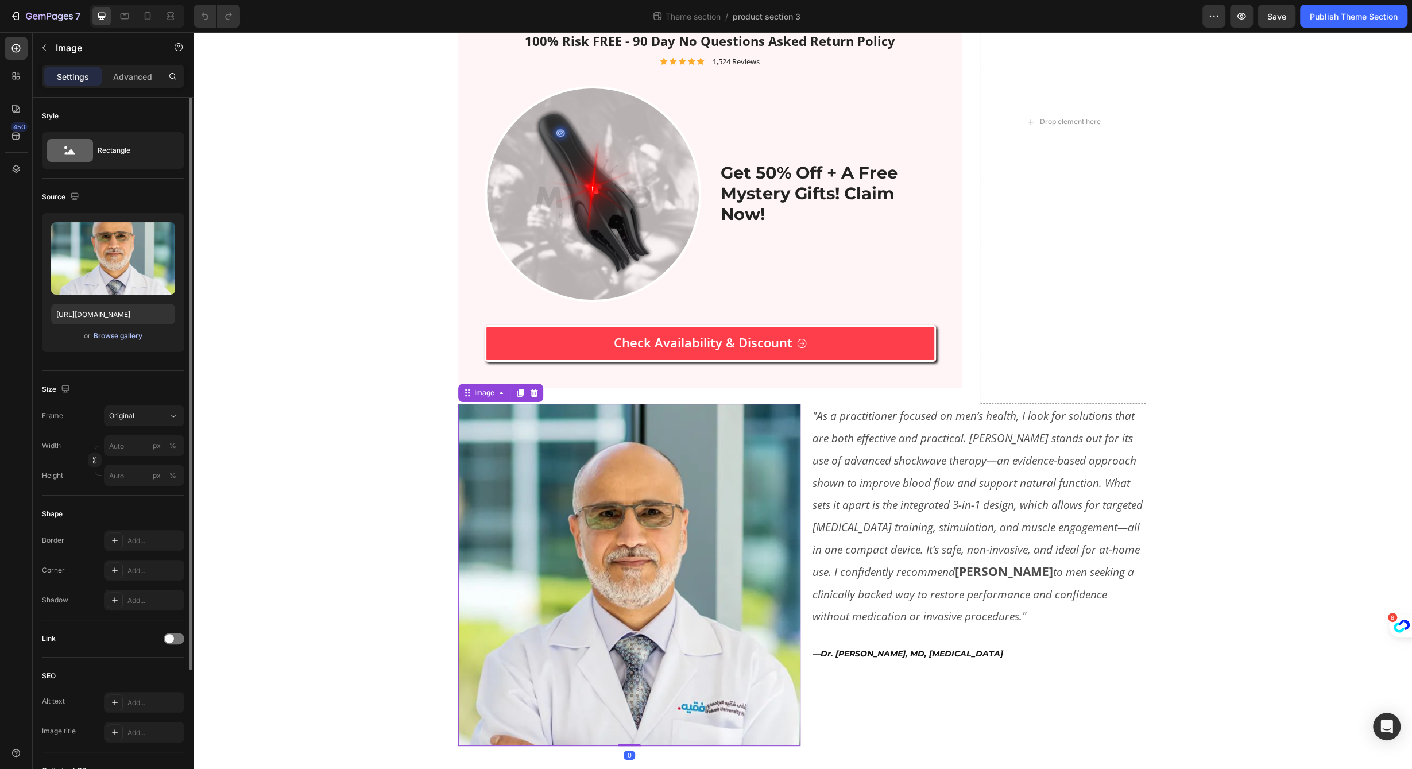
click at [138, 331] on div "Browse gallery" at bounding box center [118, 336] width 49 height 10
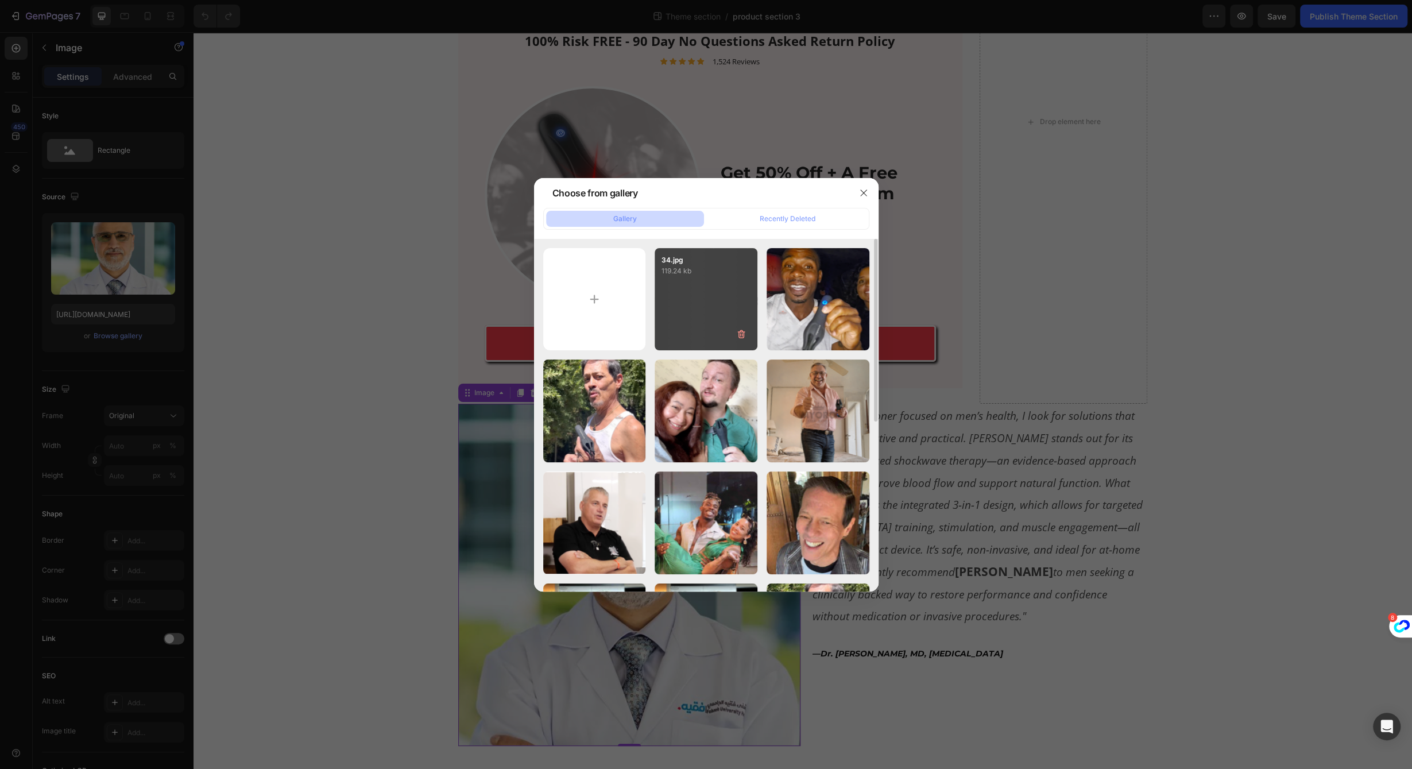
drag, startPoint x: 675, startPoint y: 372, endPoint x: 655, endPoint y: 343, distance: 35.5
click at [655, 343] on div "34.jpg 119.24 kb 2.png 1933.37 kb 10.png 2831.87 kb 4.png 2529.31 kb 49.png 196…" at bounding box center [706, 579] width 326 height 662
click at [612, 328] on input "file" at bounding box center [594, 299] width 103 height 103
type input "C:\fakepath\33.jpg"
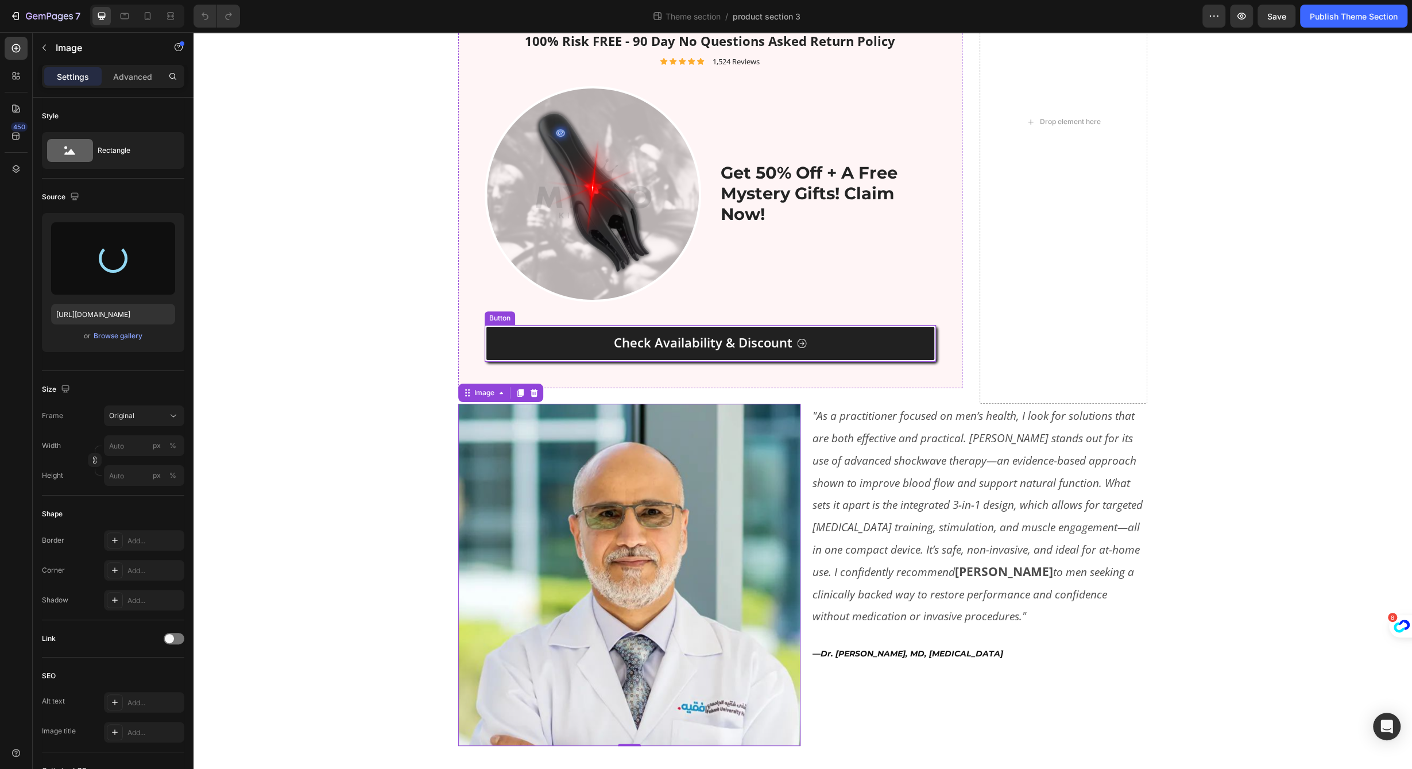
type input "https://cdn.shopify.com/s/files/1/0658/6377/8456/files/gempages_574935580928901…"
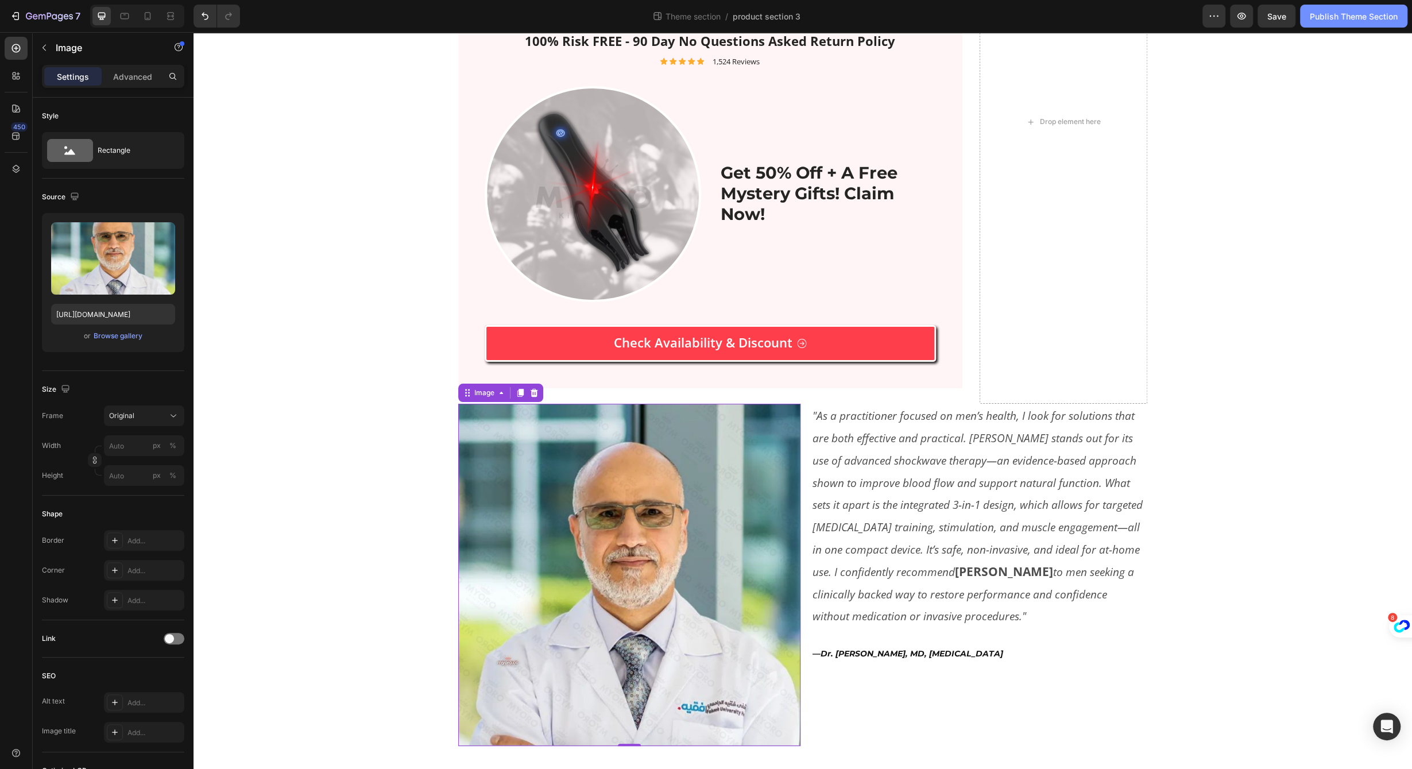
click at [1367, 6] on button "Publish Theme Section" at bounding box center [1353, 16] width 107 height 23
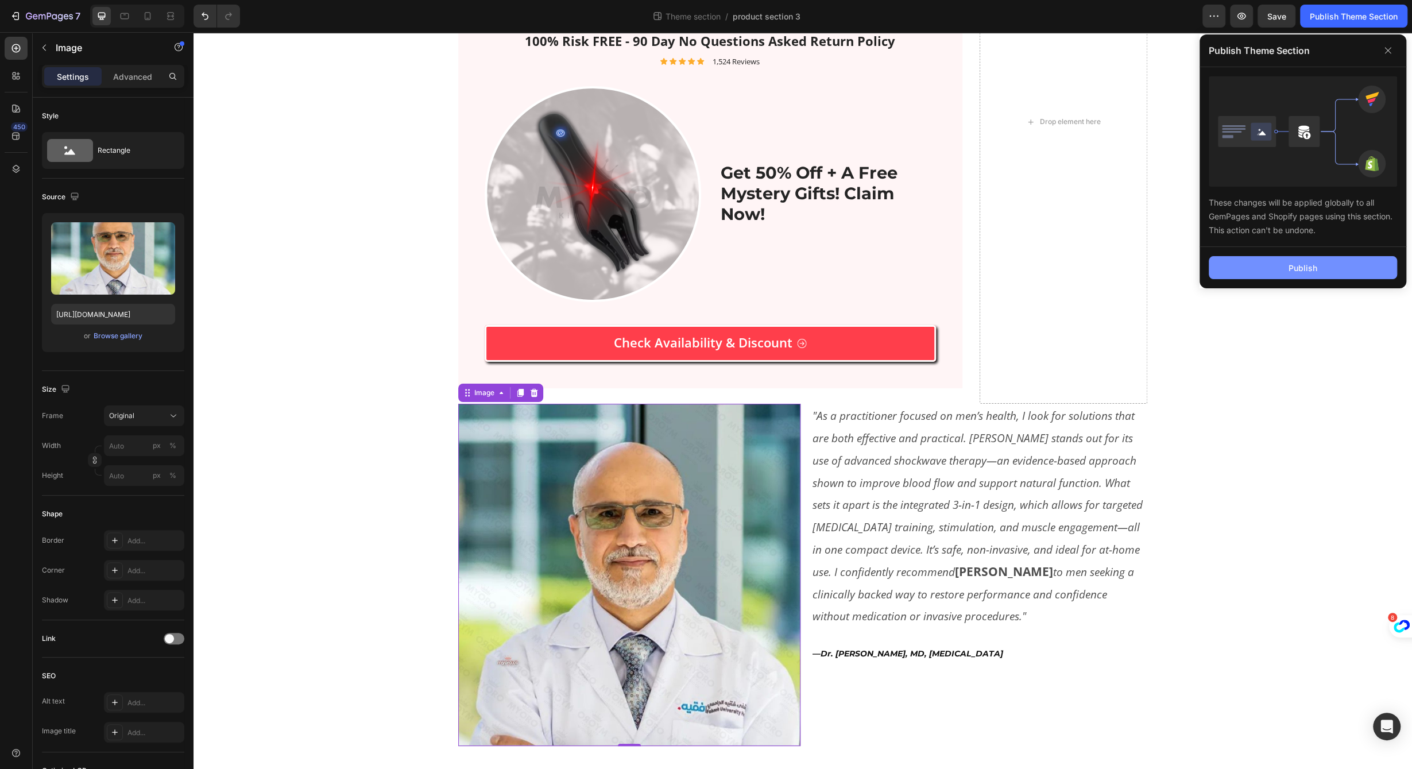
click at [1256, 260] on button "Publish" at bounding box center [1303, 267] width 188 height 23
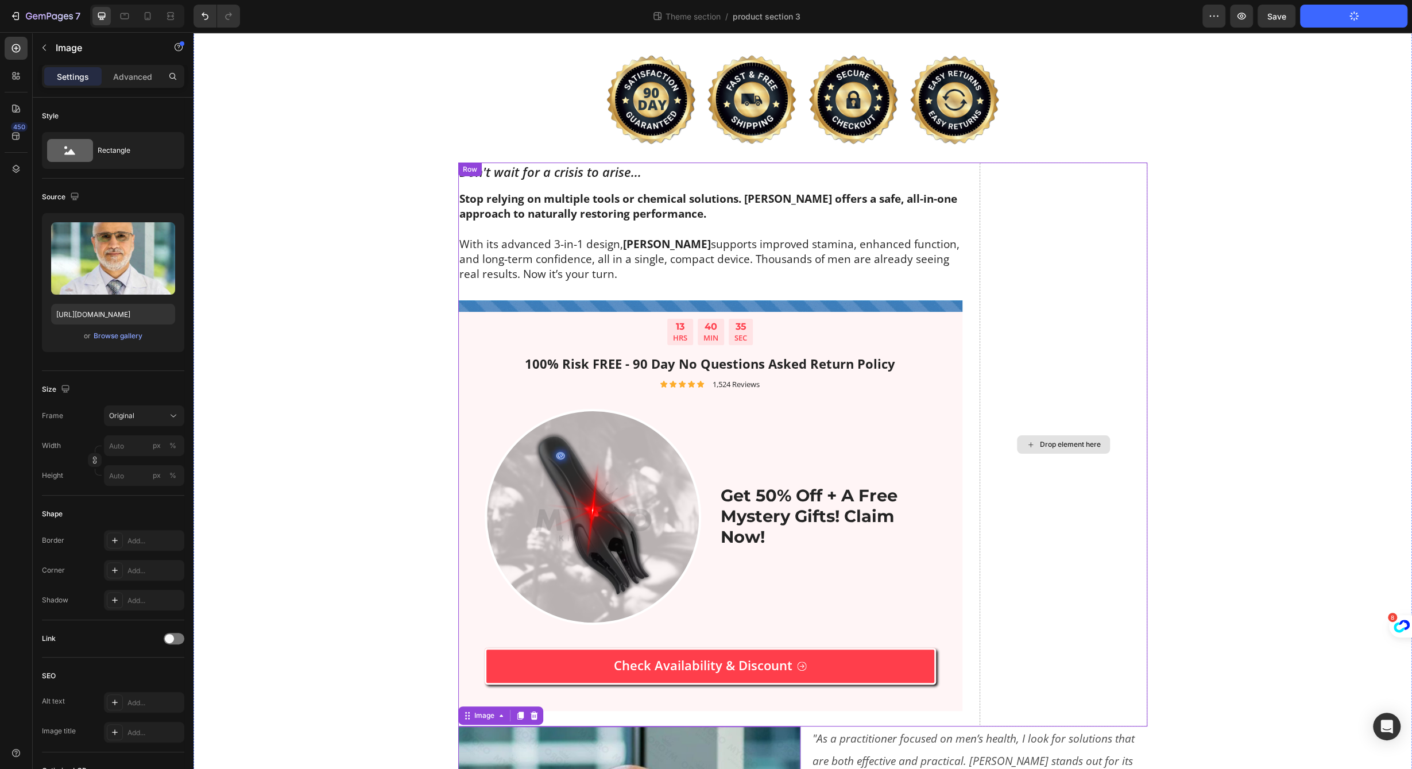
scroll to position [0, 0]
